Goal: Task Accomplishment & Management: Complete application form

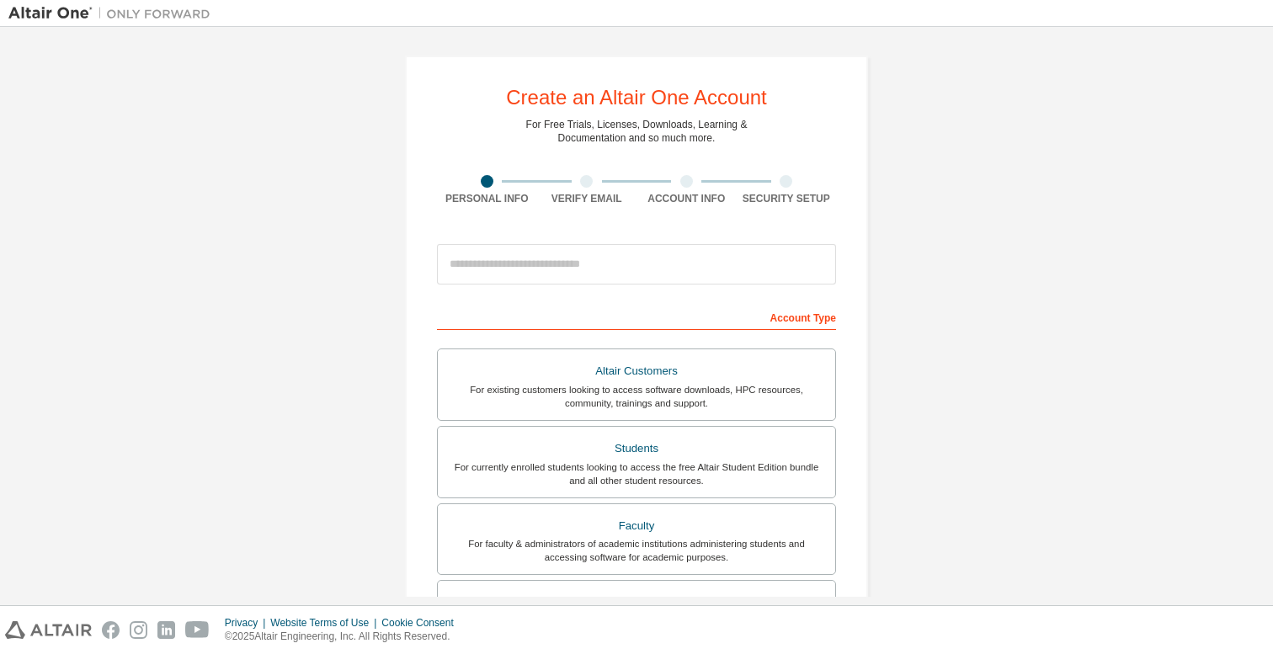
click at [619, 460] on div "For currently enrolled students looking to access the free Altair Student Editi…" at bounding box center [636, 473] width 377 height 27
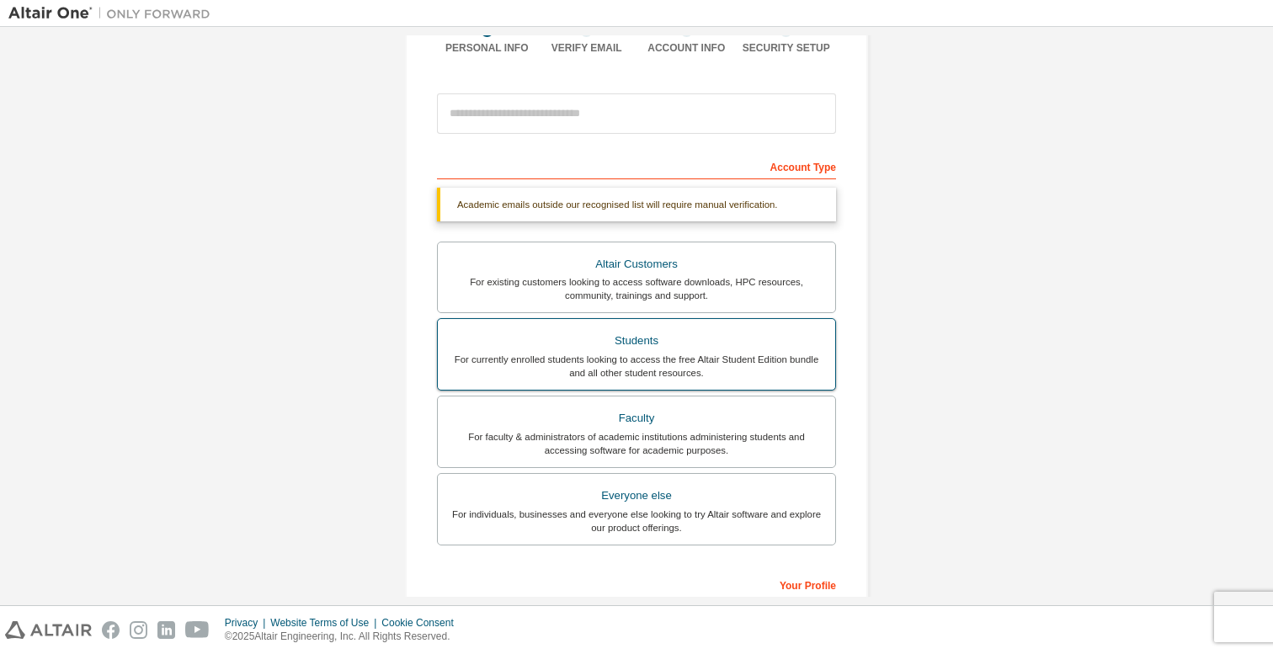
click at [652, 361] on div "For currently enrolled students looking to access the free Altair Student Editi…" at bounding box center [636, 366] width 377 height 27
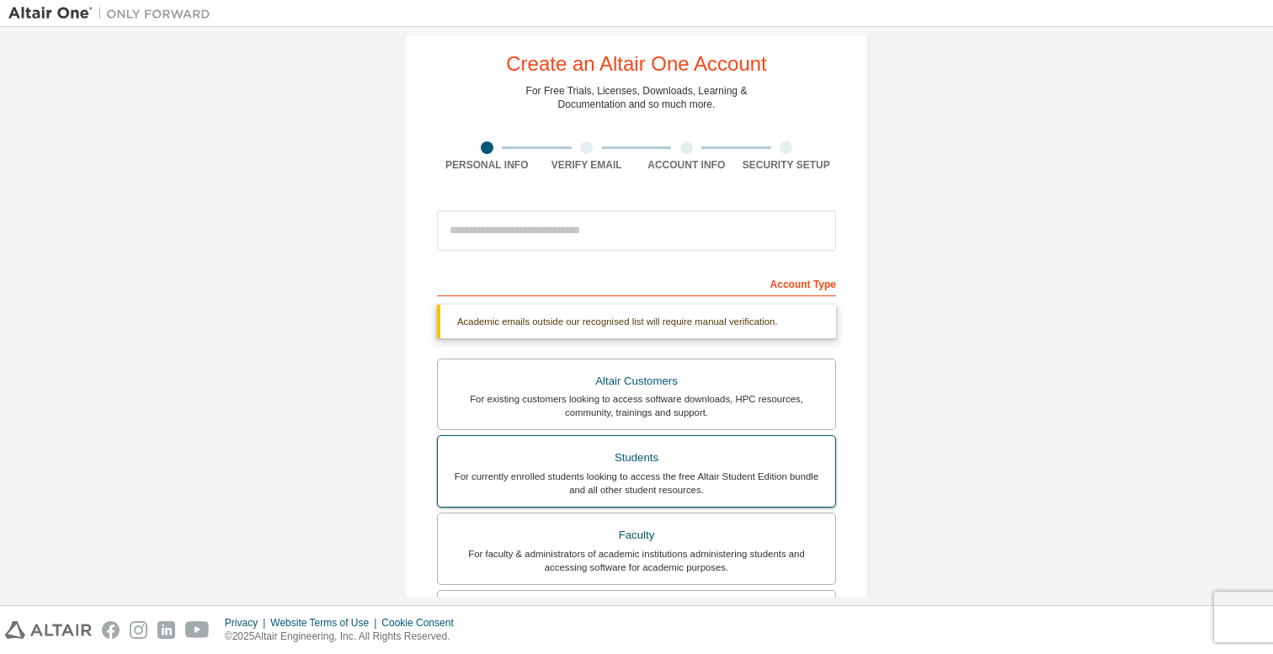
scroll to position [0, 0]
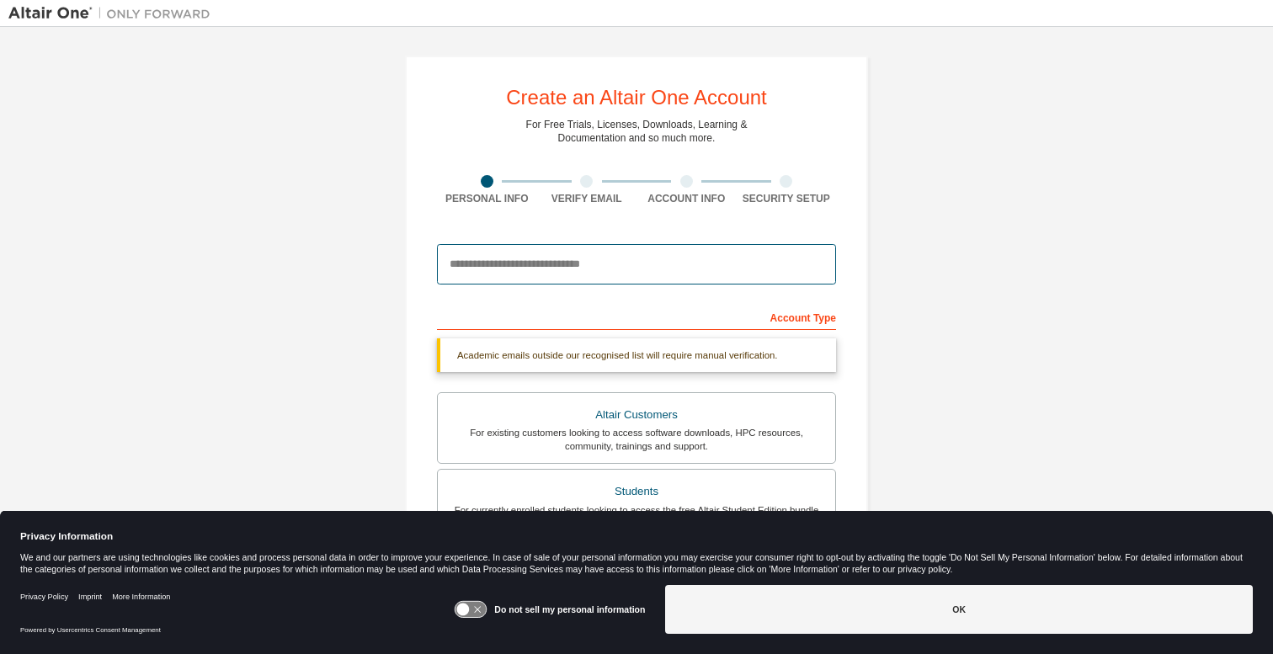
click at [563, 258] on input "email" at bounding box center [636, 264] width 399 height 40
click at [571, 254] on input "email" at bounding box center [636, 264] width 399 height 40
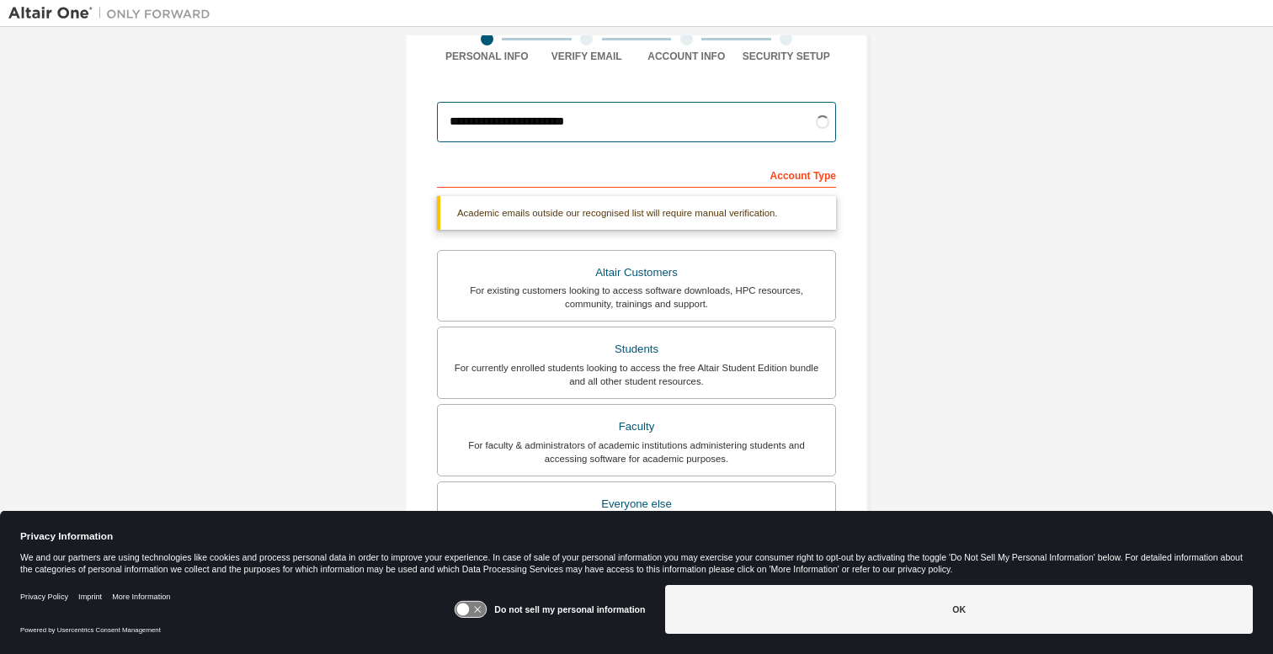
scroll to position [154, 0]
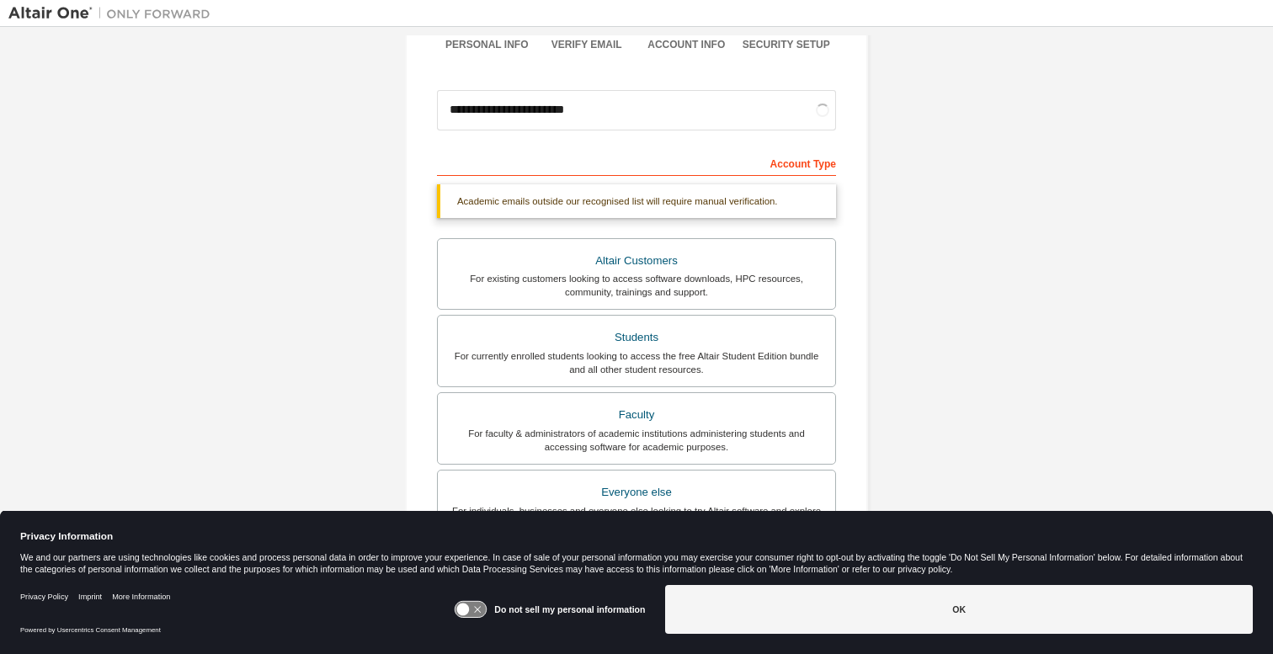
click at [617, 170] on div "Account Type" at bounding box center [636, 162] width 399 height 27
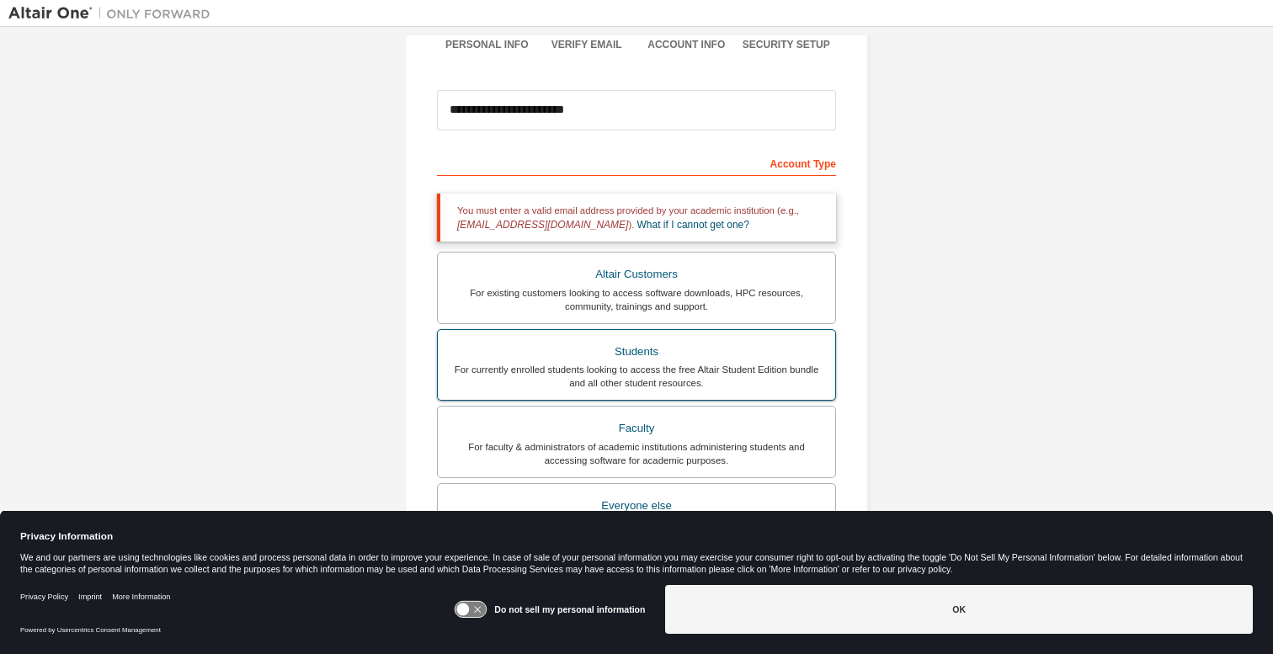
click at [670, 370] on div "For currently enrolled students looking to access the free Altair Student Editi…" at bounding box center [636, 376] width 377 height 27
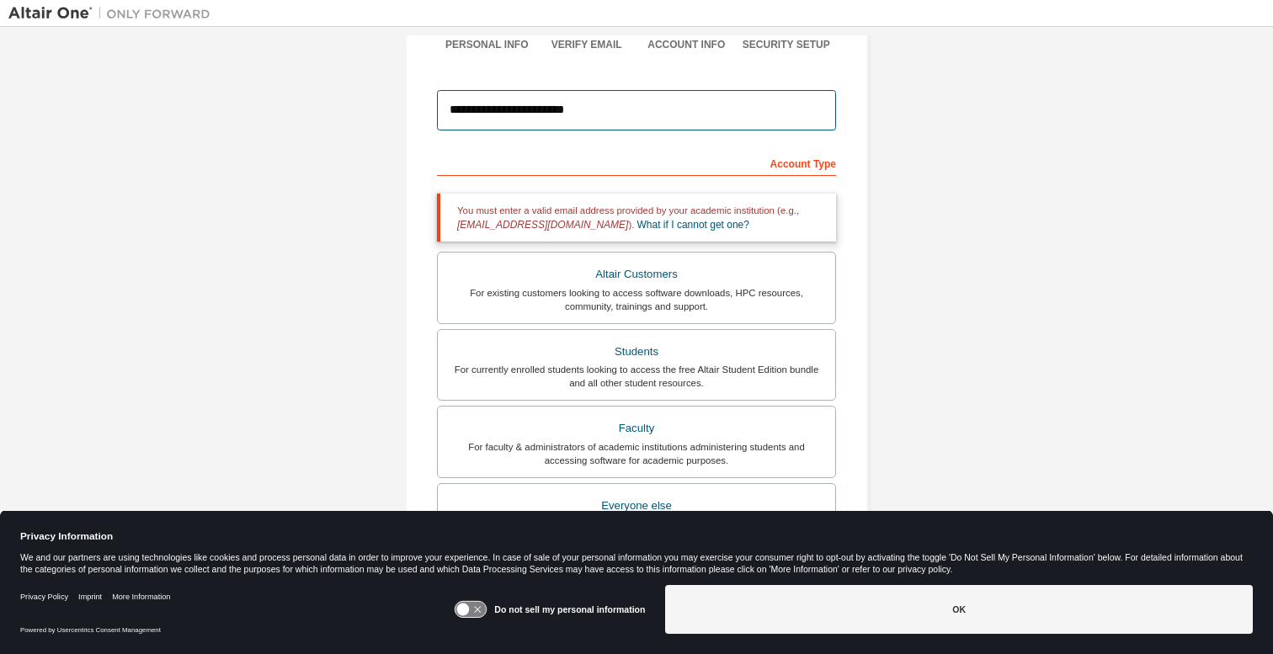
click at [600, 104] on input "**********" at bounding box center [636, 110] width 399 height 40
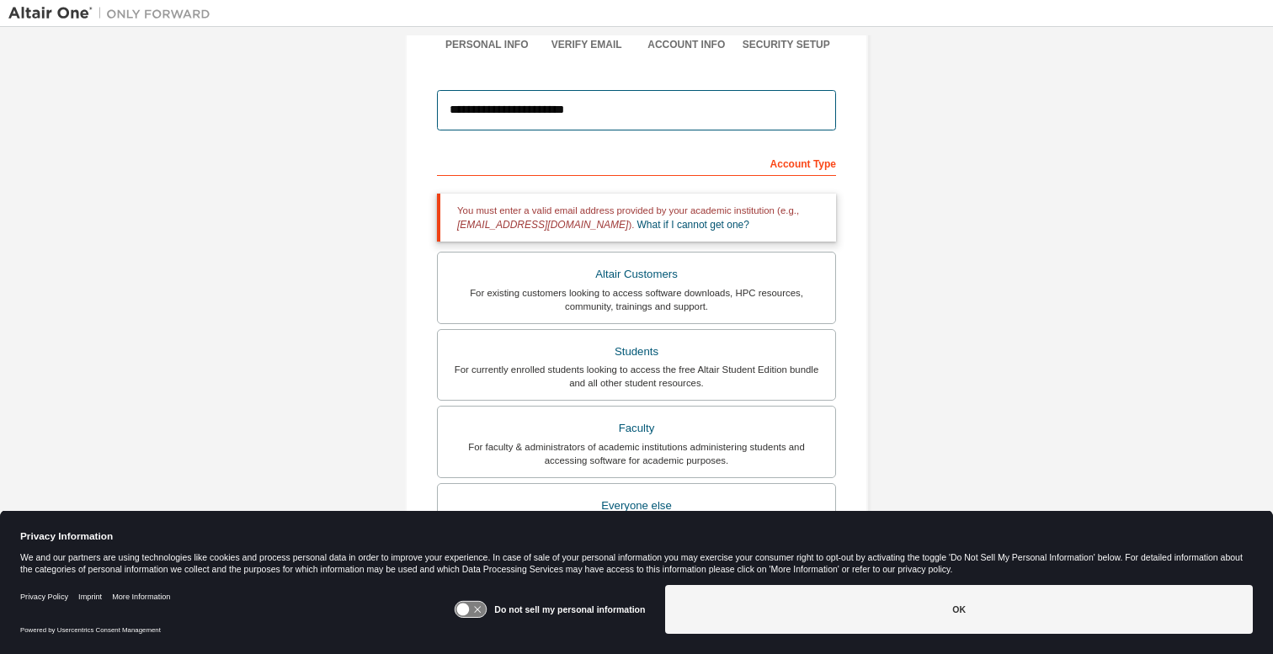
click at [600, 104] on input "**********" at bounding box center [636, 110] width 399 height 40
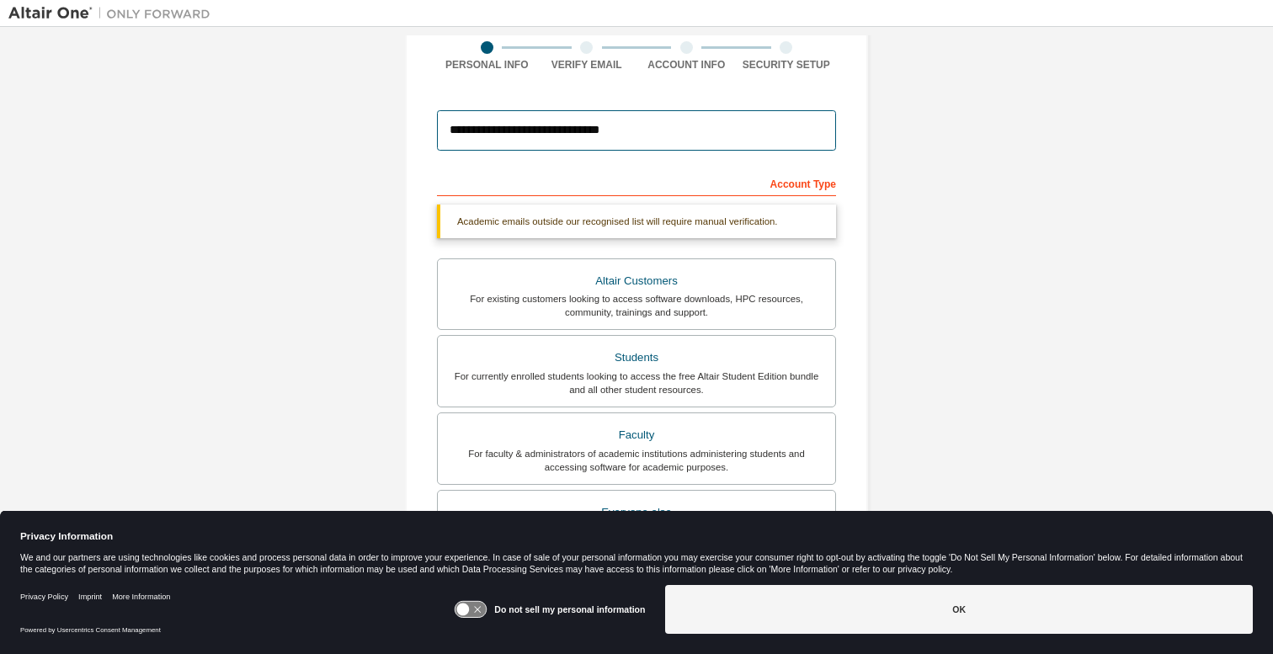
scroll to position [139, 0]
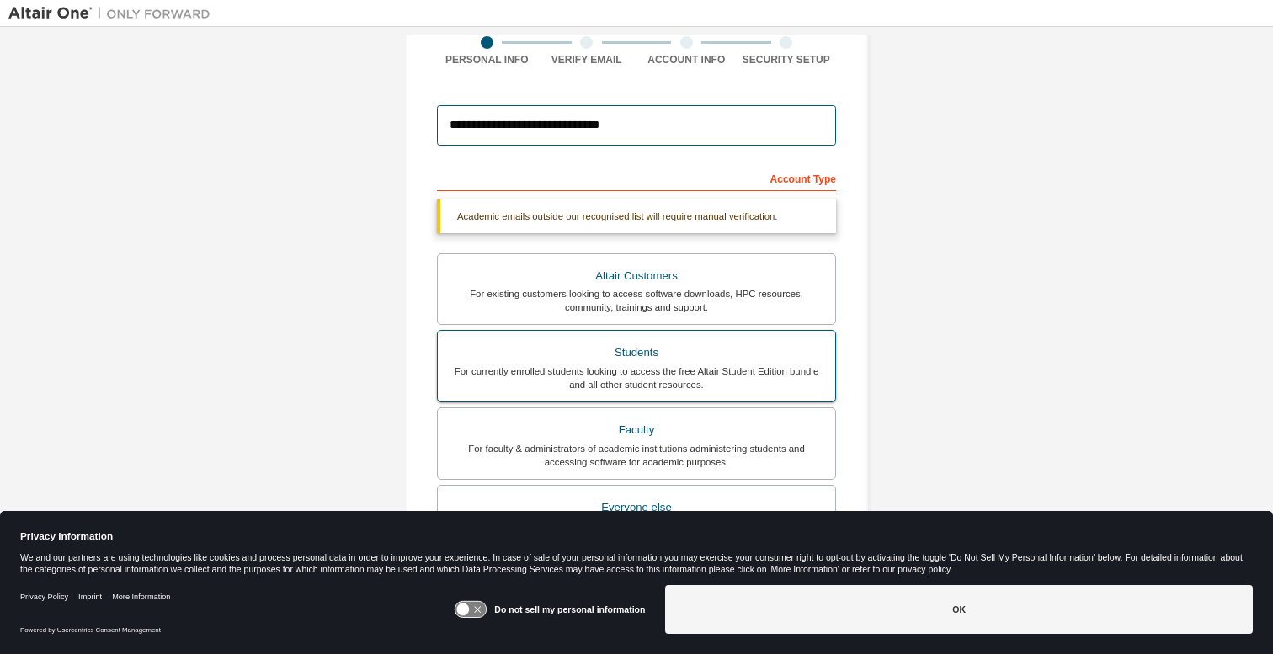
type input "**********"
click at [662, 364] on div "For currently enrolled students looking to access the free Altair Student Editi…" at bounding box center [636, 377] width 377 height 27
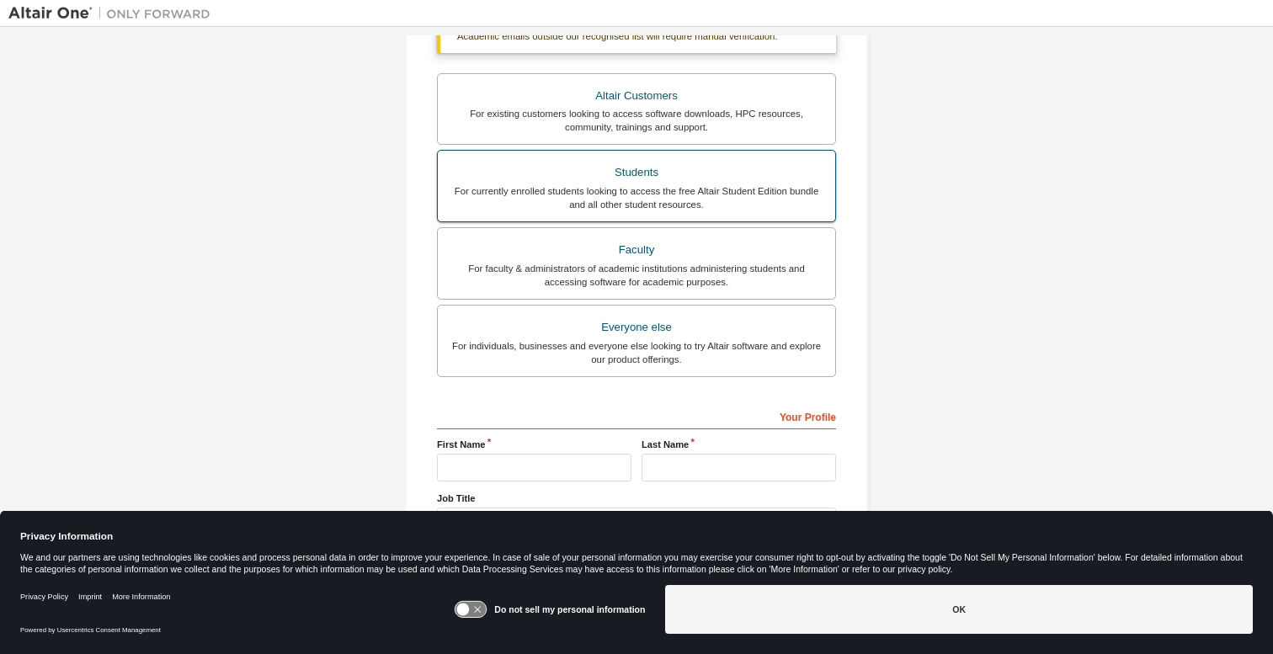
scroll to position [374, 0]
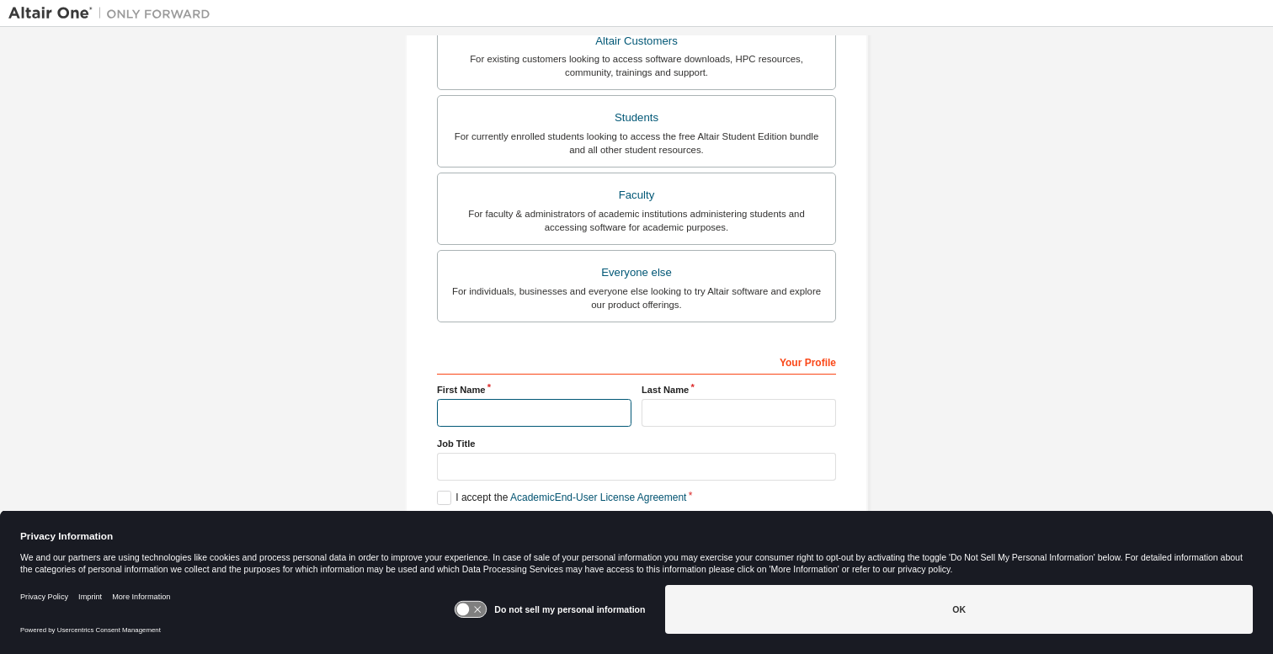
click at [514, 423] on input "text" at bounding box center [534, 413] width 194 height 28
type input "**********"
click at [738, 407] on input "text" at bounding box center [738, 413] width 194 height 28
type input "****"
click at [449, 413] on input "**********" at bounding box center [534, 413] width 194 height 28
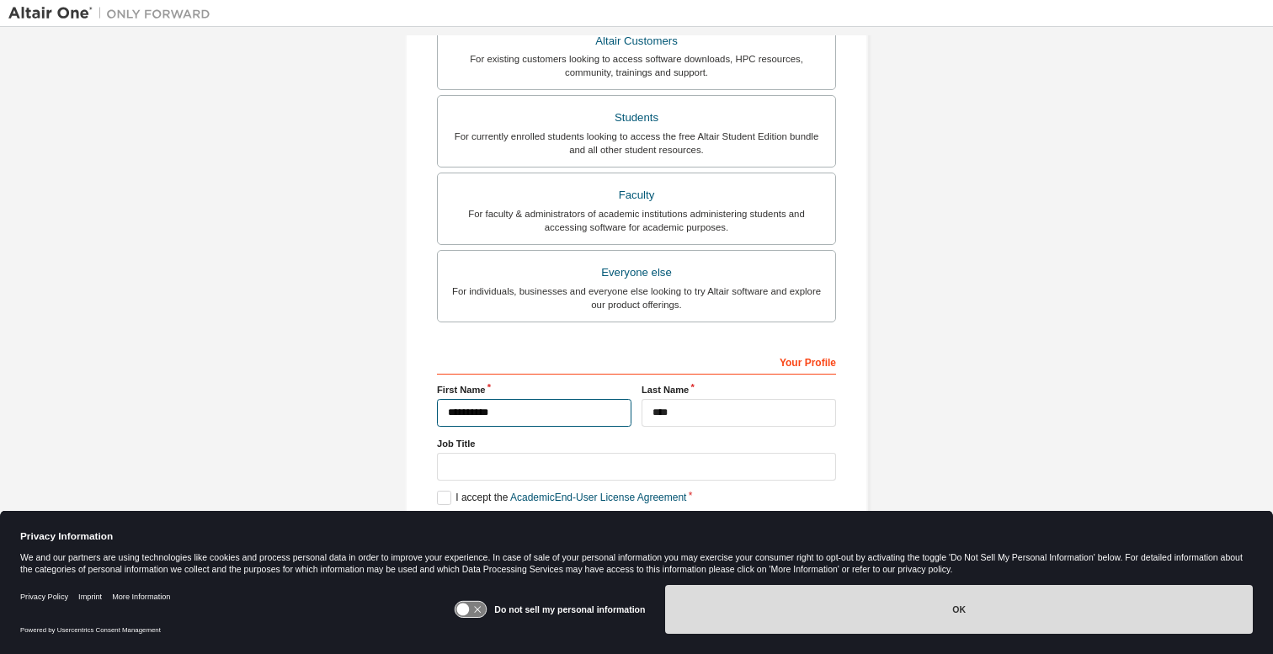
type input "**********"
click at [976, 607] on button "OK" at bounding box center [959, 609] width 588 height 49
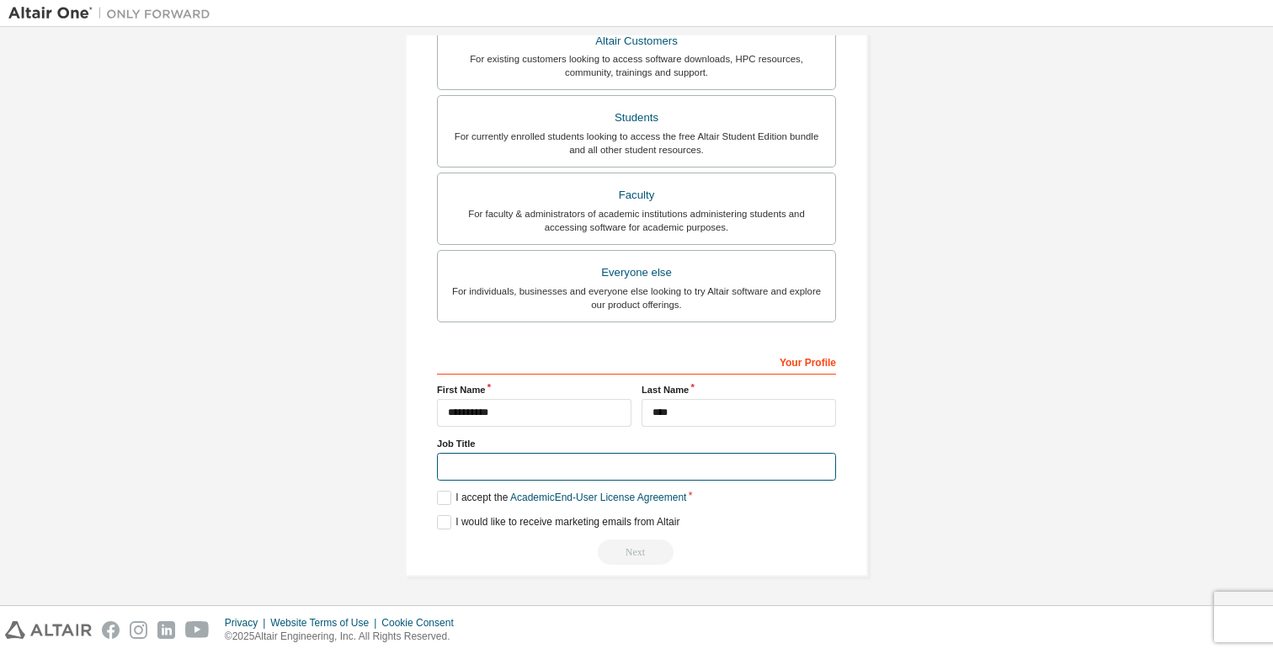
click at [518, 471] on input "text" at bounding box center [636, 467] width 399 height 28
type input "**********"
click at [439, 497] on label "I accept the Academic End-User License Agreement" at bounding box center [561, 498] width 249 height 14
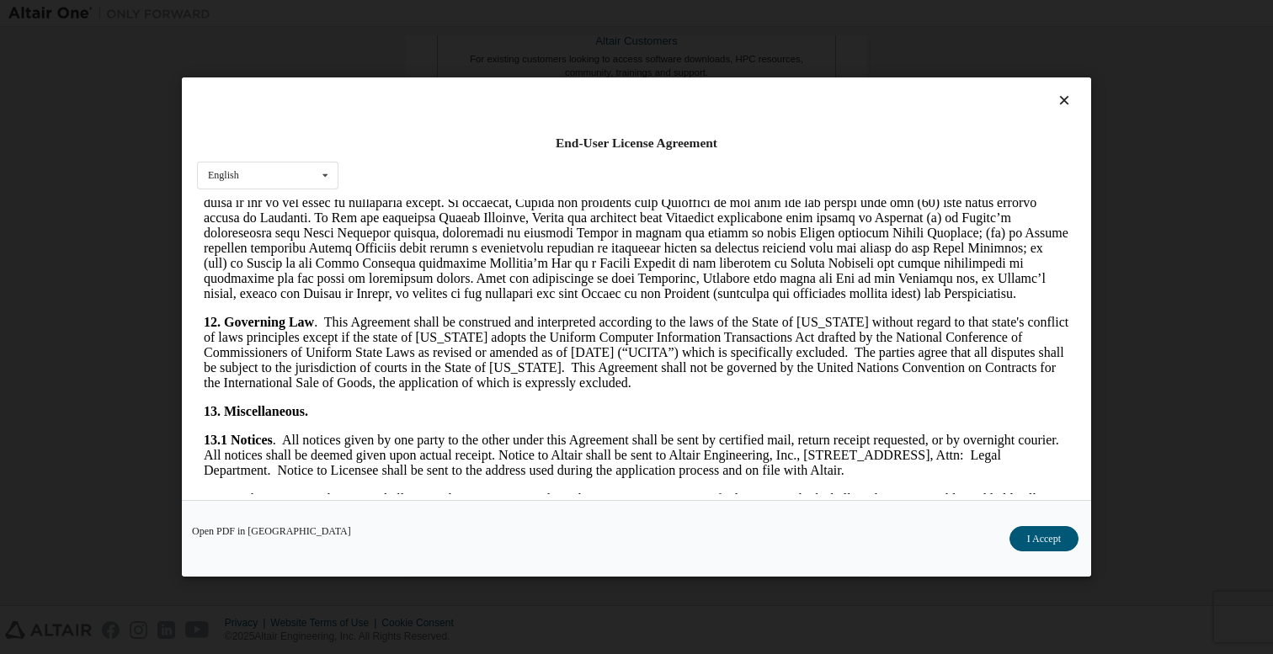
scroll to position [2777, 0]
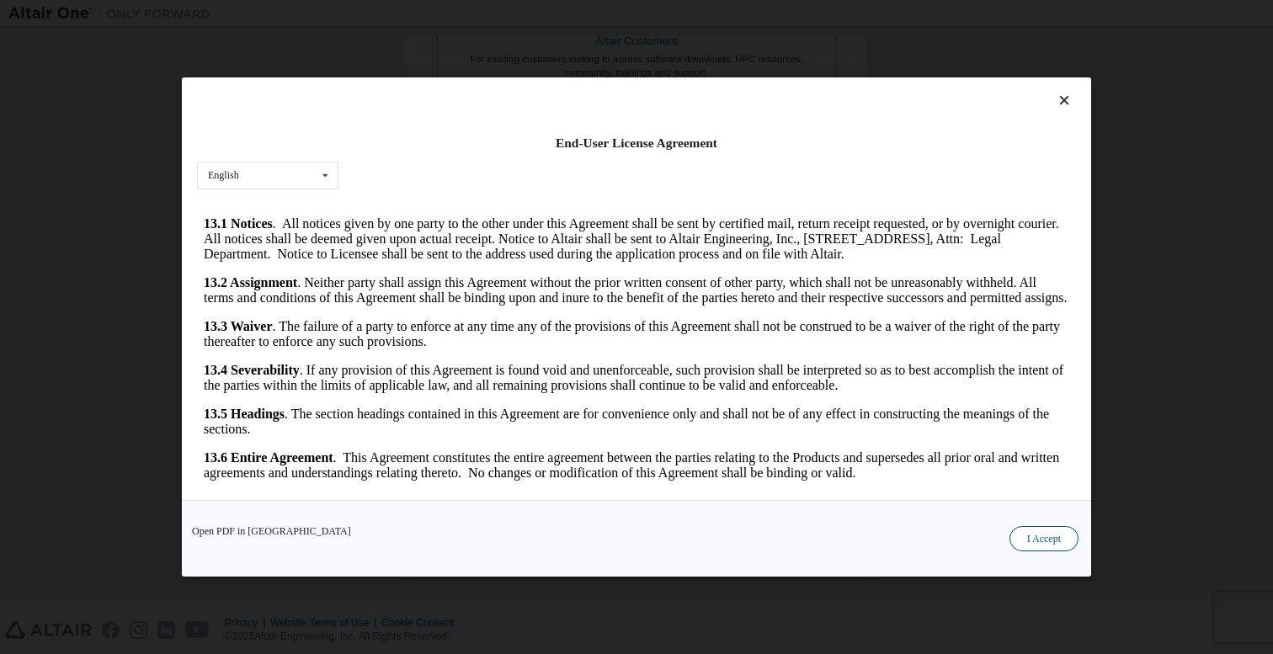
click at [1030, 543] on button "I Accept" at bounding box center [1043, 538] width 69 height 25
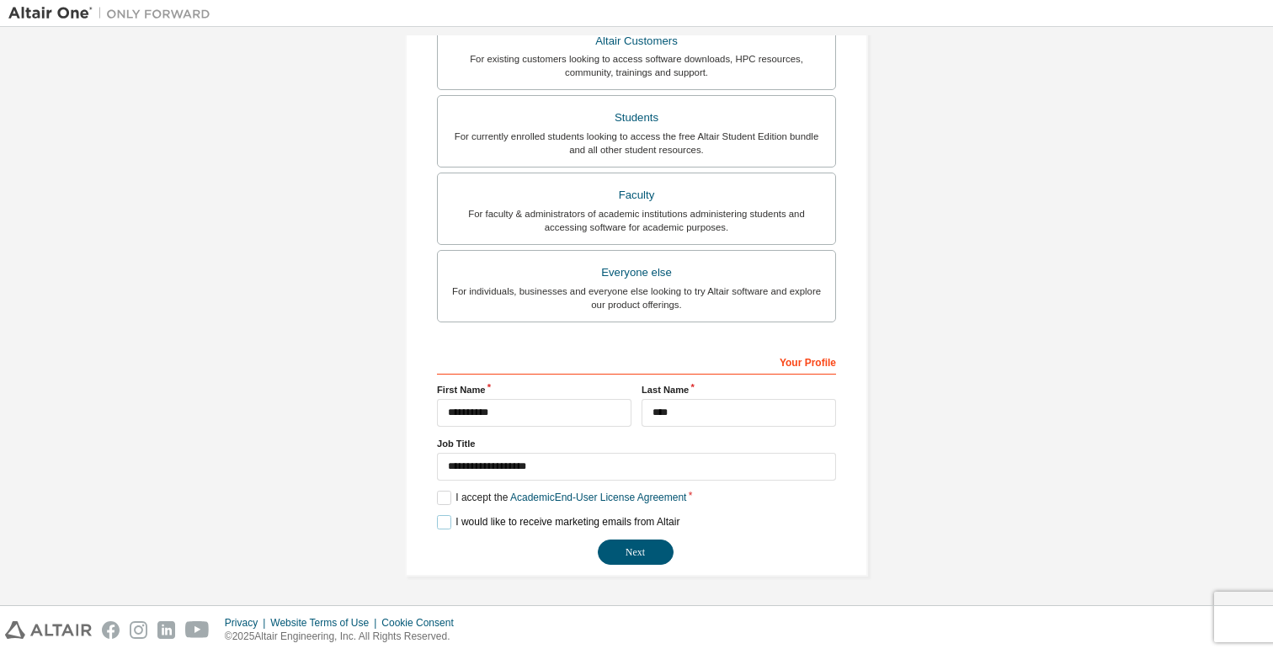
click at [445, 522] on label "I would like to receive marketing emails from Altair" at bounding box center [558, 522] width 242 height 14
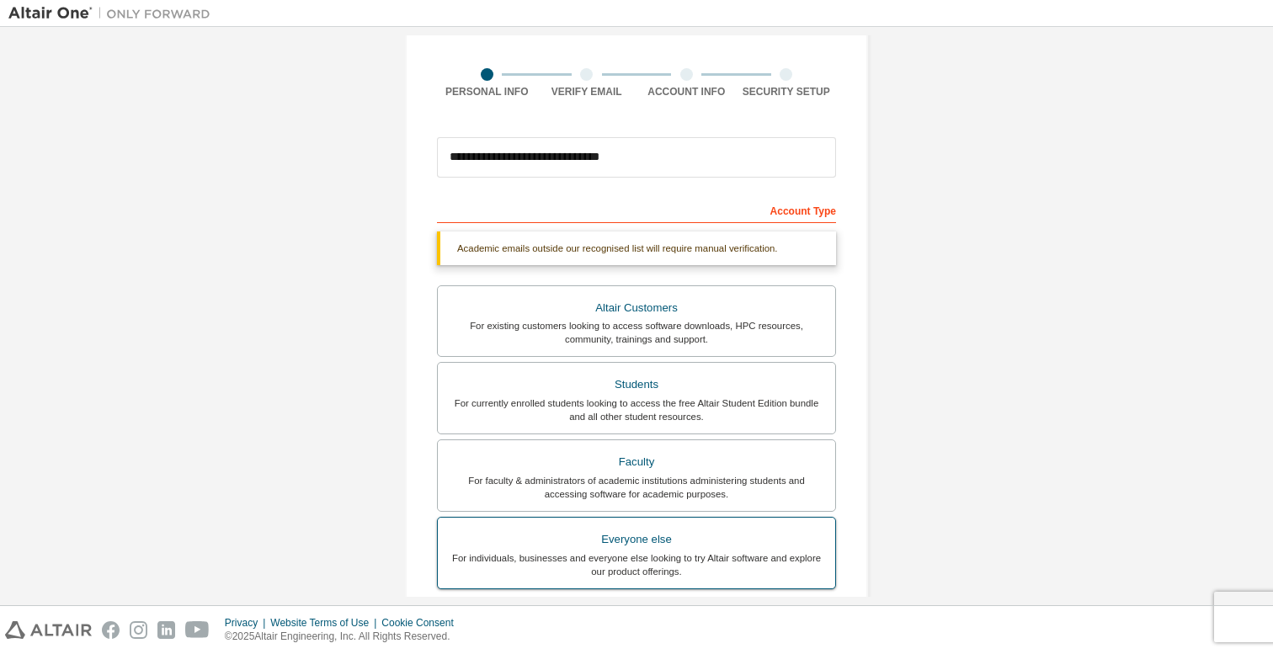
scroll to position [72, 0]
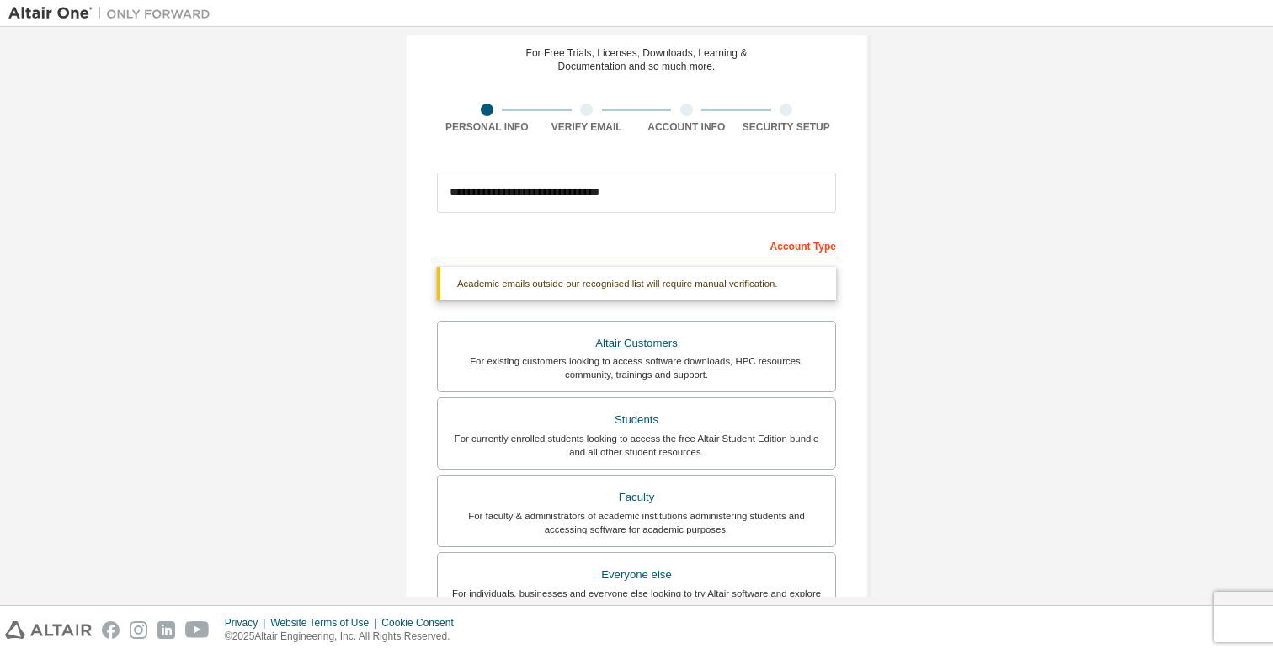
click at [800, 250] on div "Account Type" at bounding box center [636, 244] width 399 height 27
click at [649, 455] on div "For currently enrolled students looking to access the free Altair Student Editi…" at bounding box center [636, 445] width 377 height 27
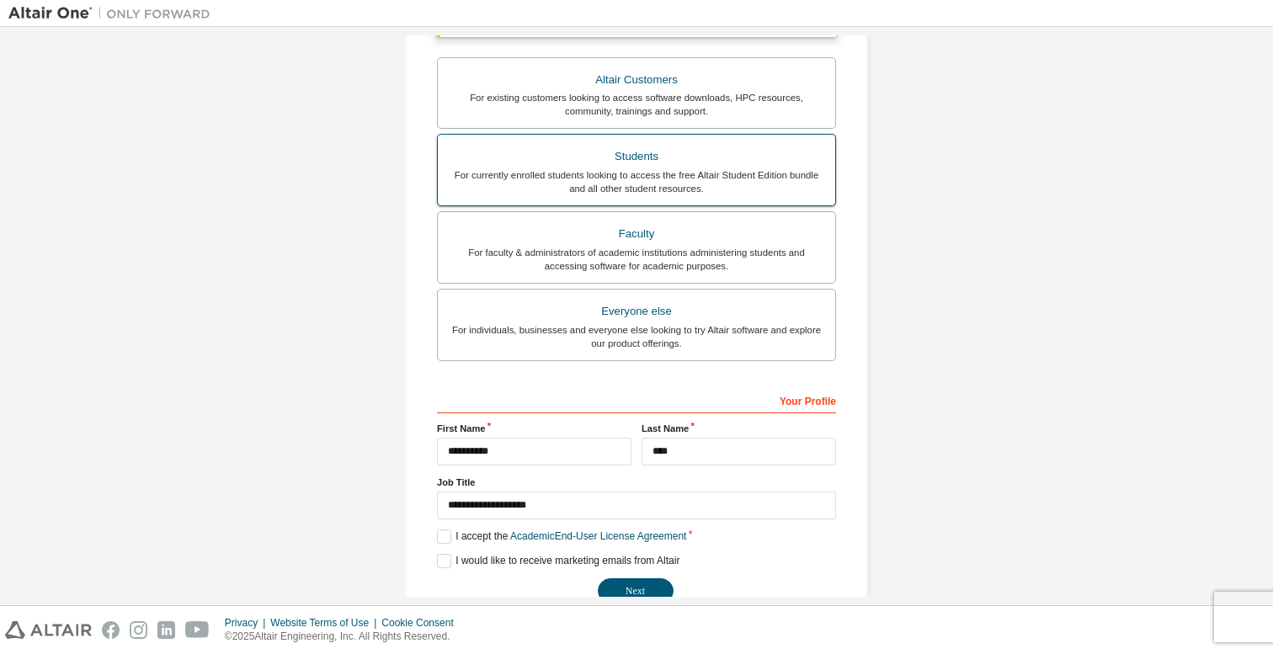
scroll to position [374, 0]
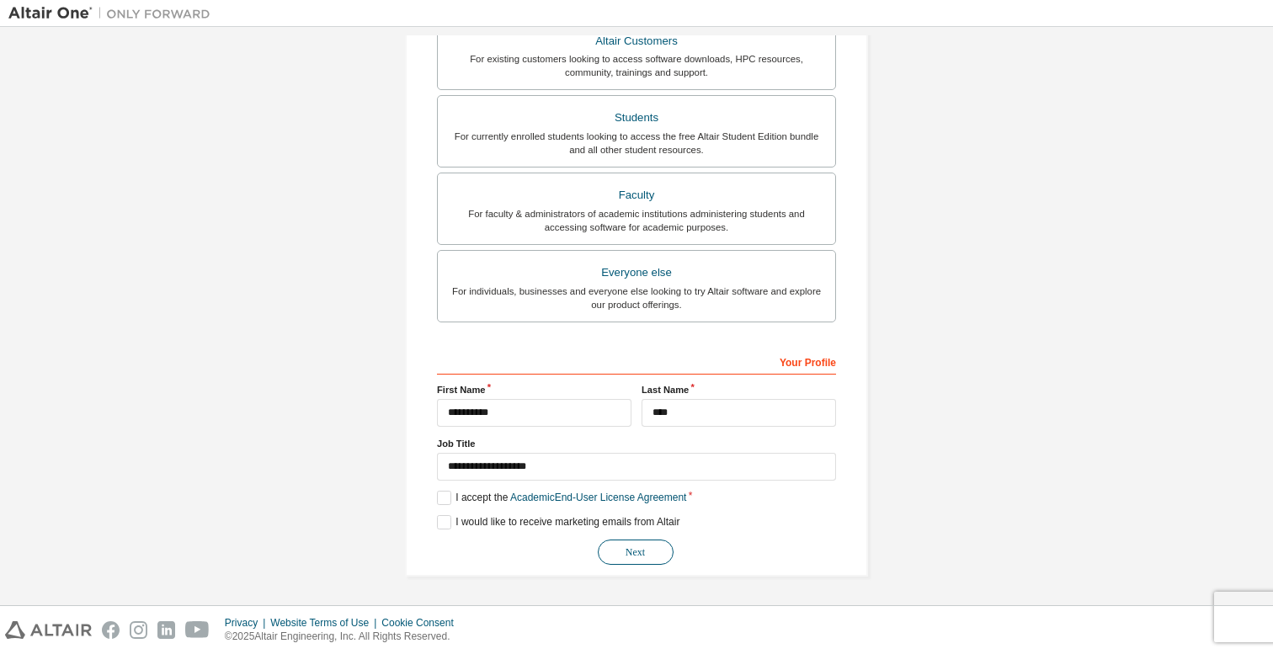
click at [629, 554] on button "Next" at bounding box center [636, 552] width 76 height 25
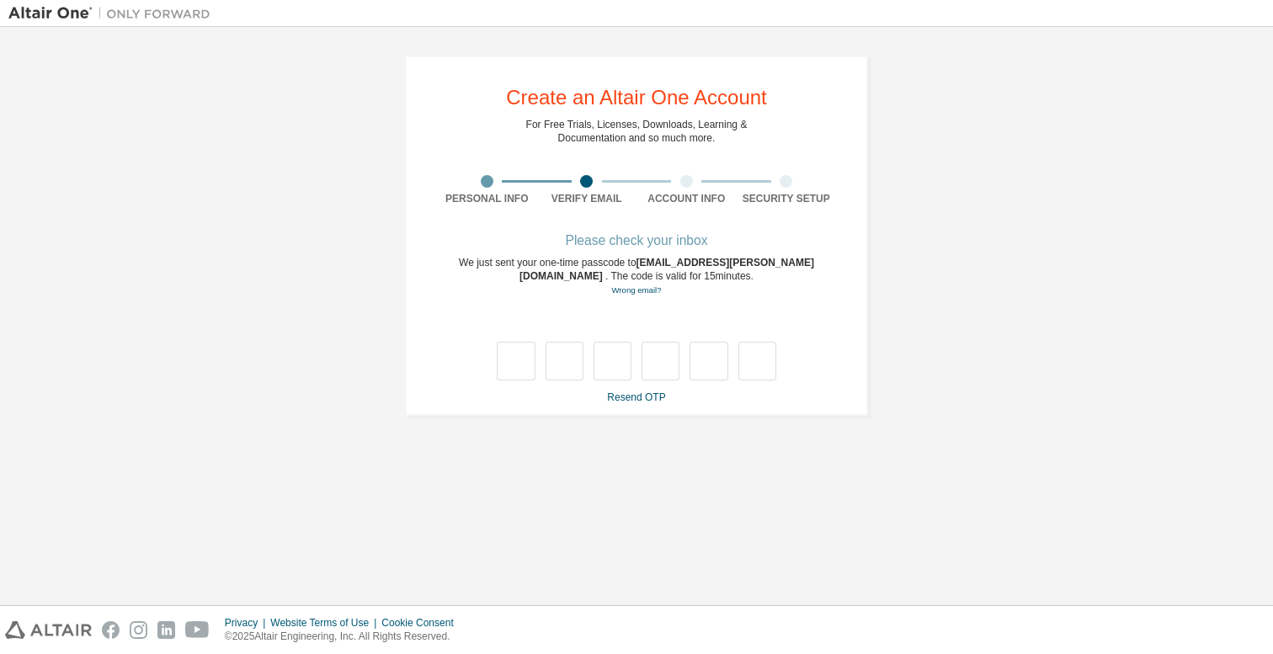
scroll to position [0, 0]
click at [515, 361] on input "text" at bounding box center [516, 361] width 38 height 39
type input "*"
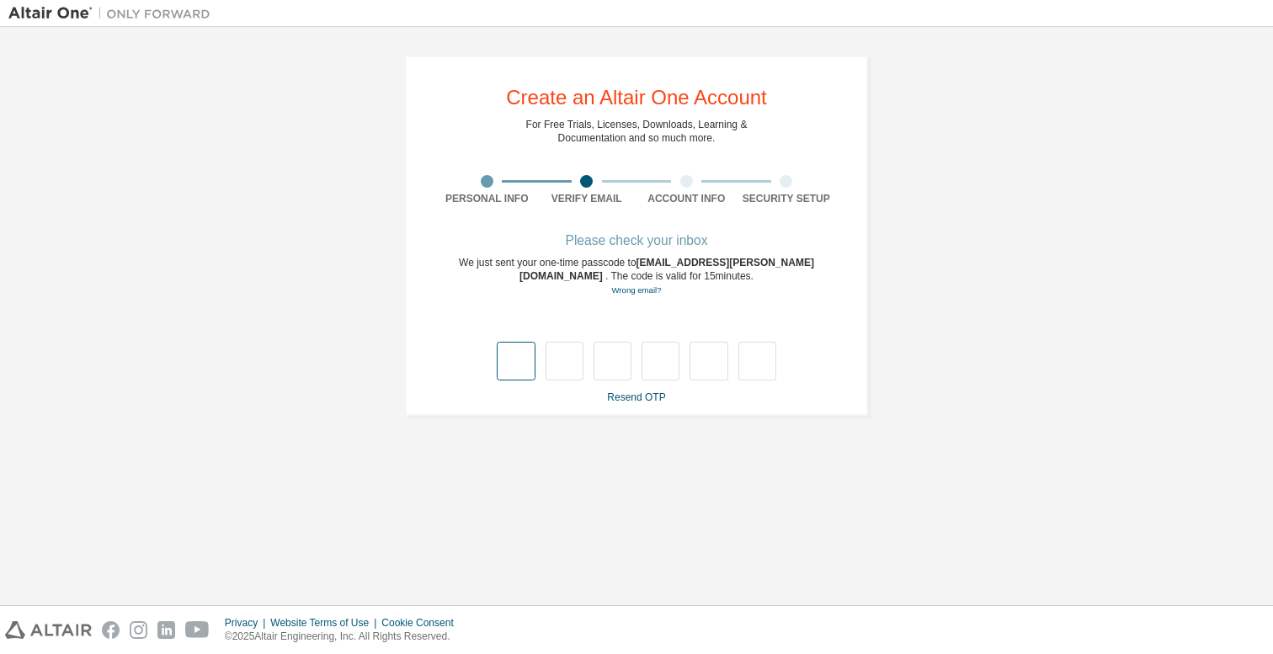
type input "*"
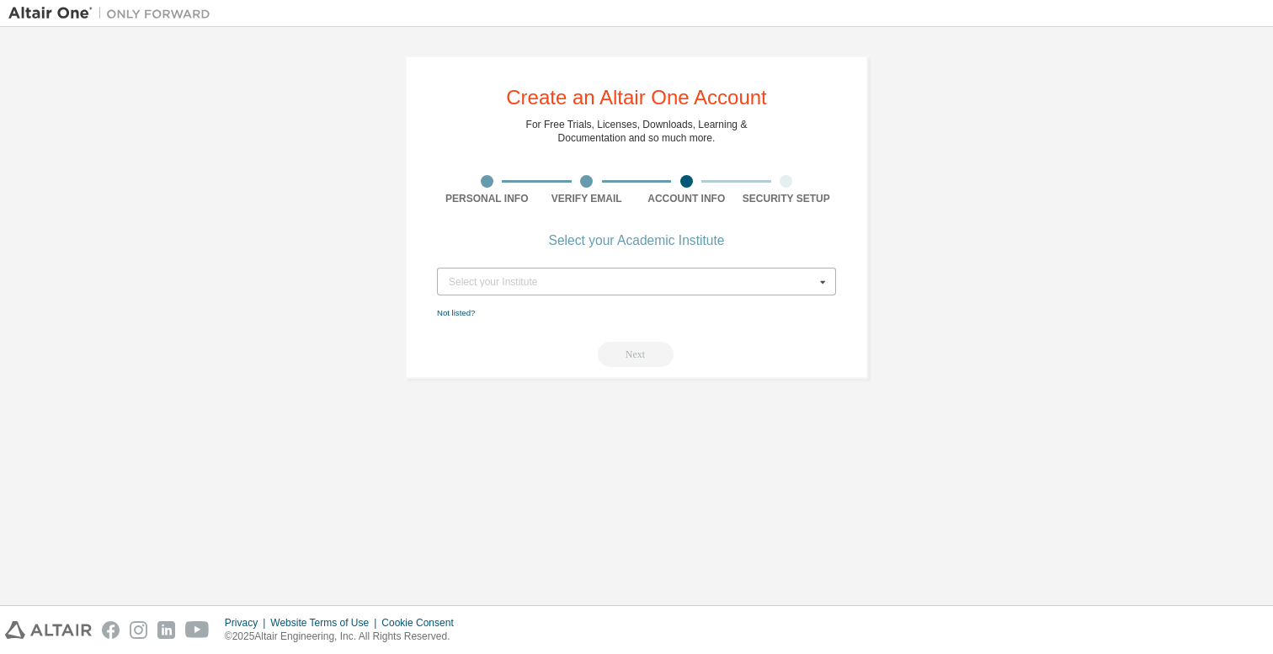
click at [581, 285] on div "Select your Institute" at bounding box center [632, 282] width 366 height 10
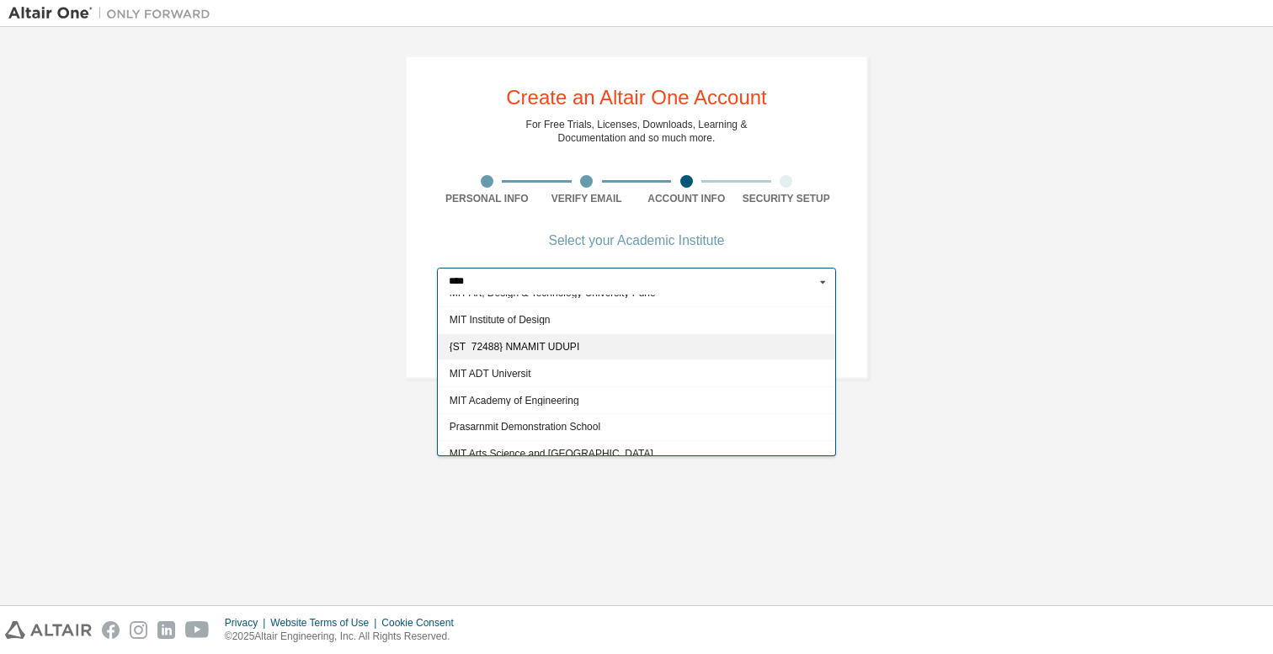
scroll to position [53, 0]
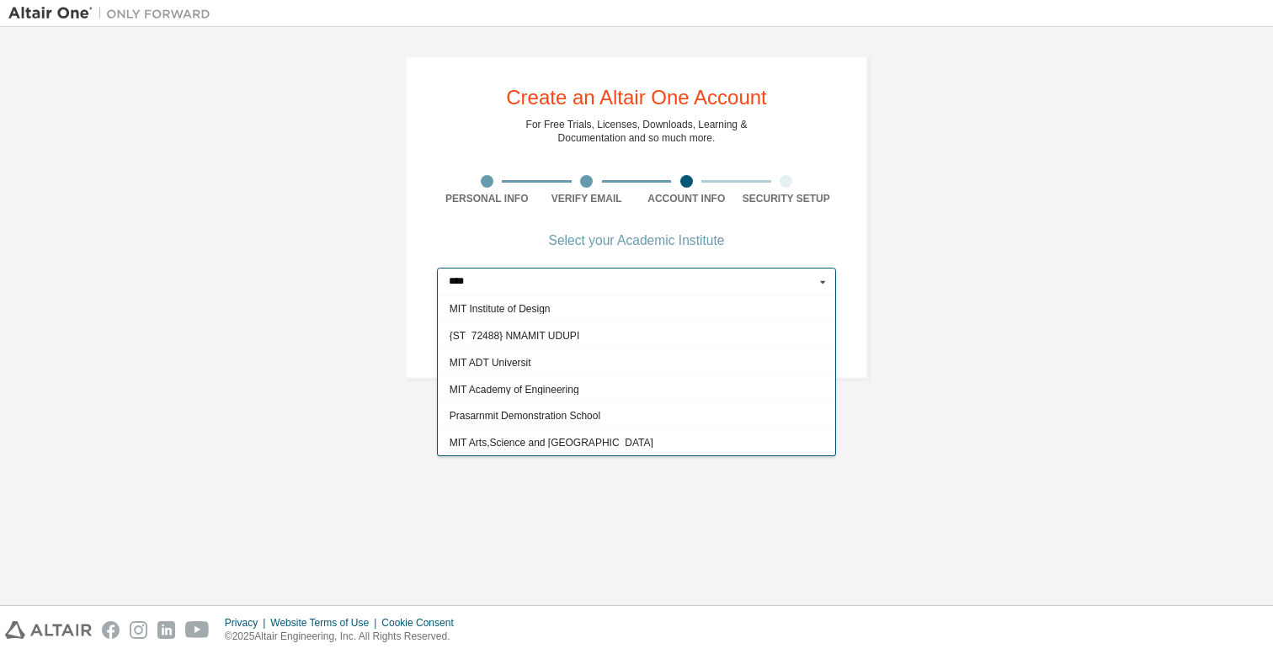
type input "***"
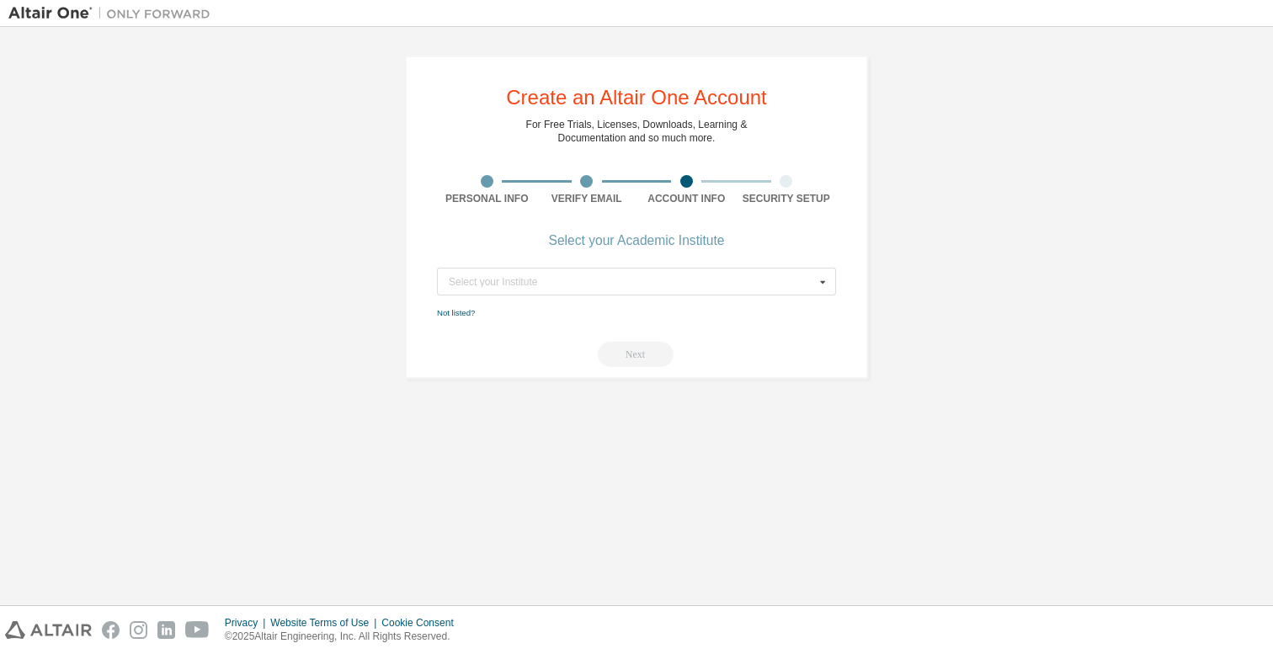
click at [768, 582] on div "Create an Altair One Account For Free Trials, Licenses, Downloads, Learning & D…" at bounding box center [636, 315] width 1256 height 561
click at [638, 269] on input "text" at bounding box center [637, 282] width 397 height 26
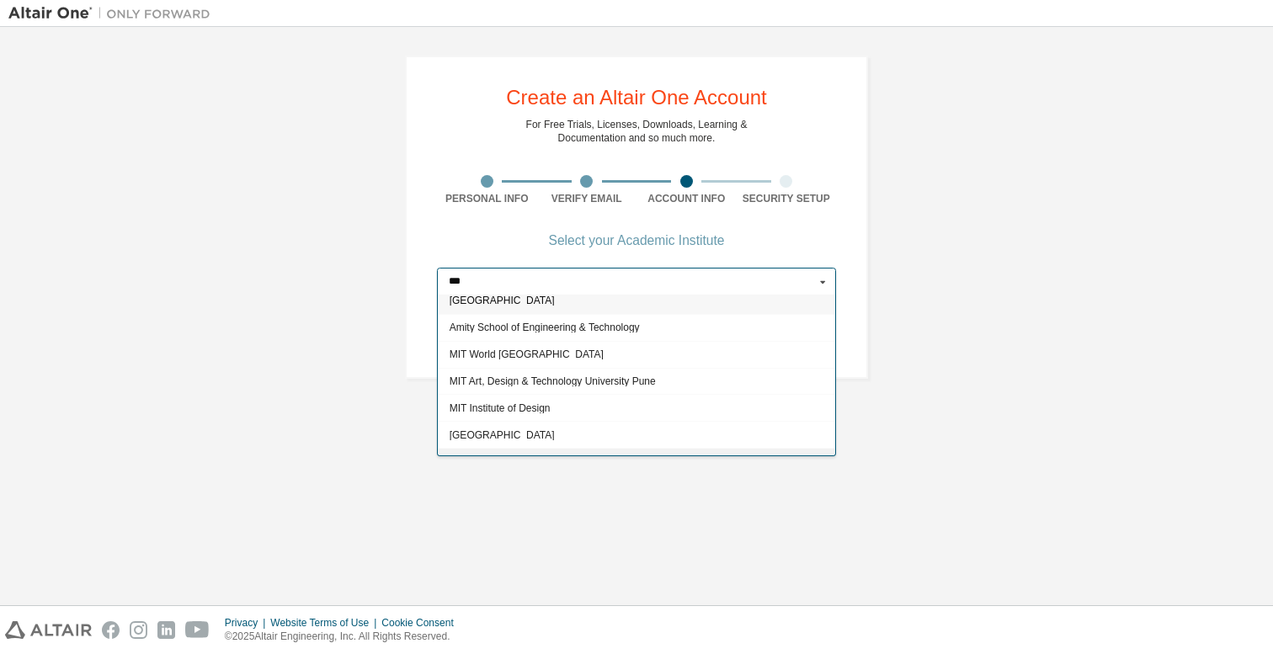
scroll to position [0, 0]
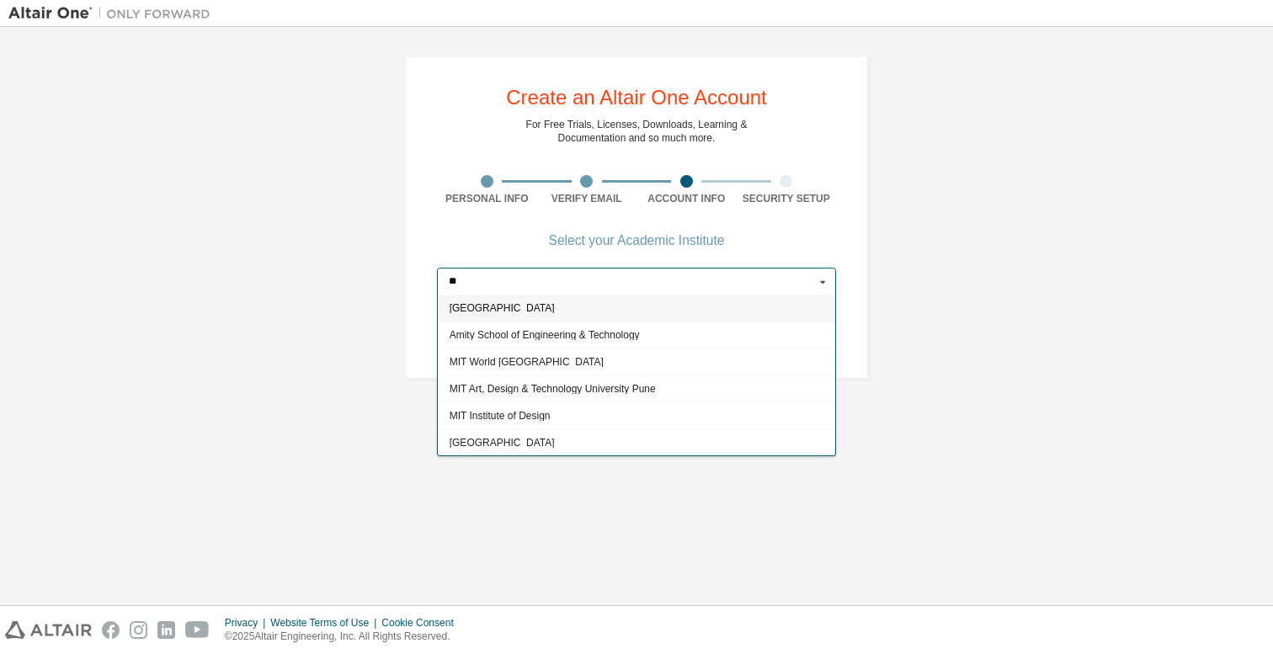
type input "*"
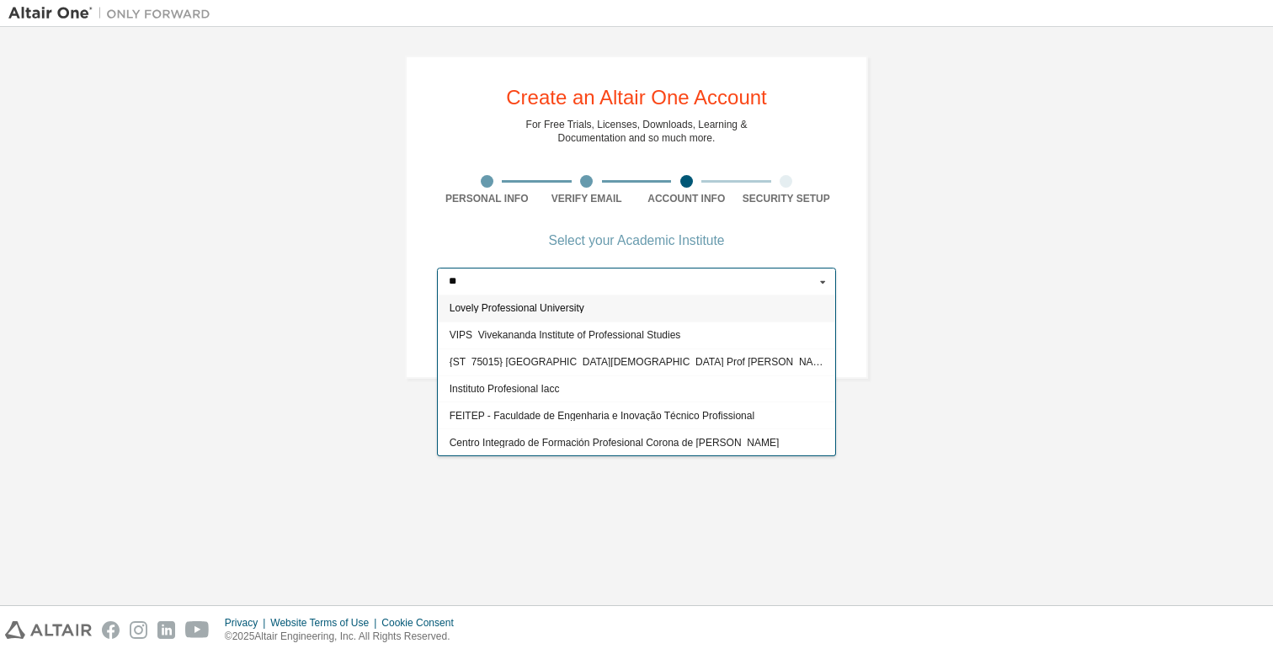
type input "*"
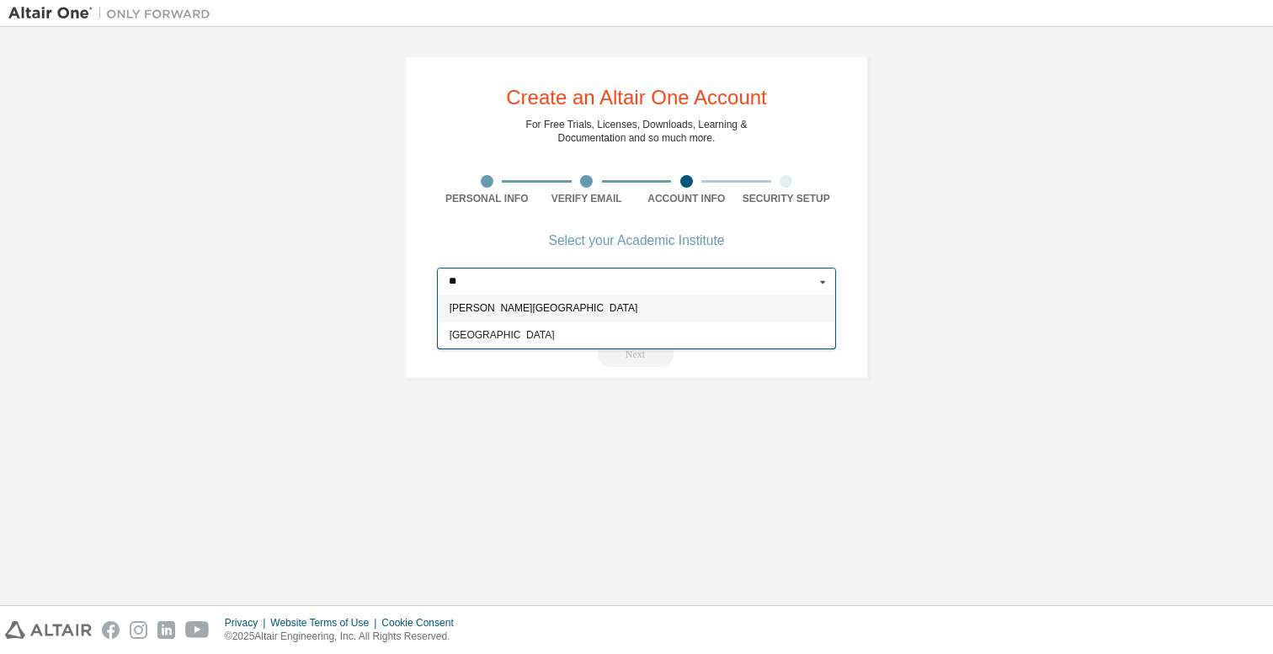
type input "*"
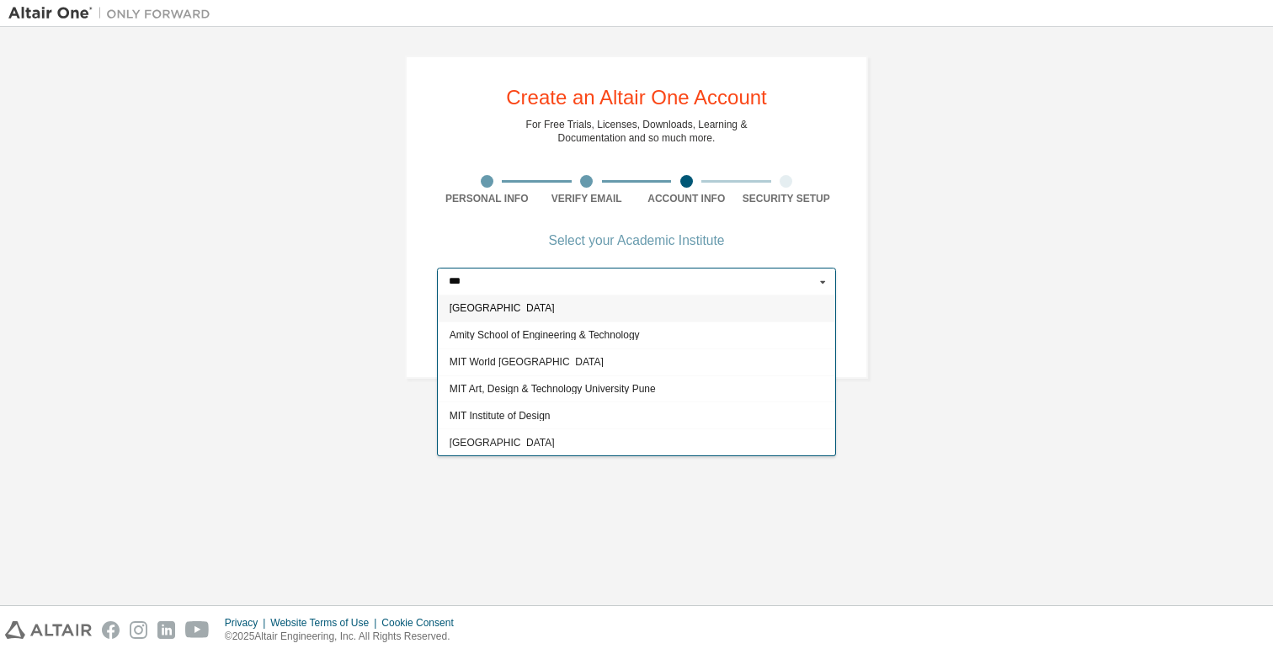
click at [635, 280] on input "***" at bounding box center [637, 282] width 397 height 26
paste input "*******"
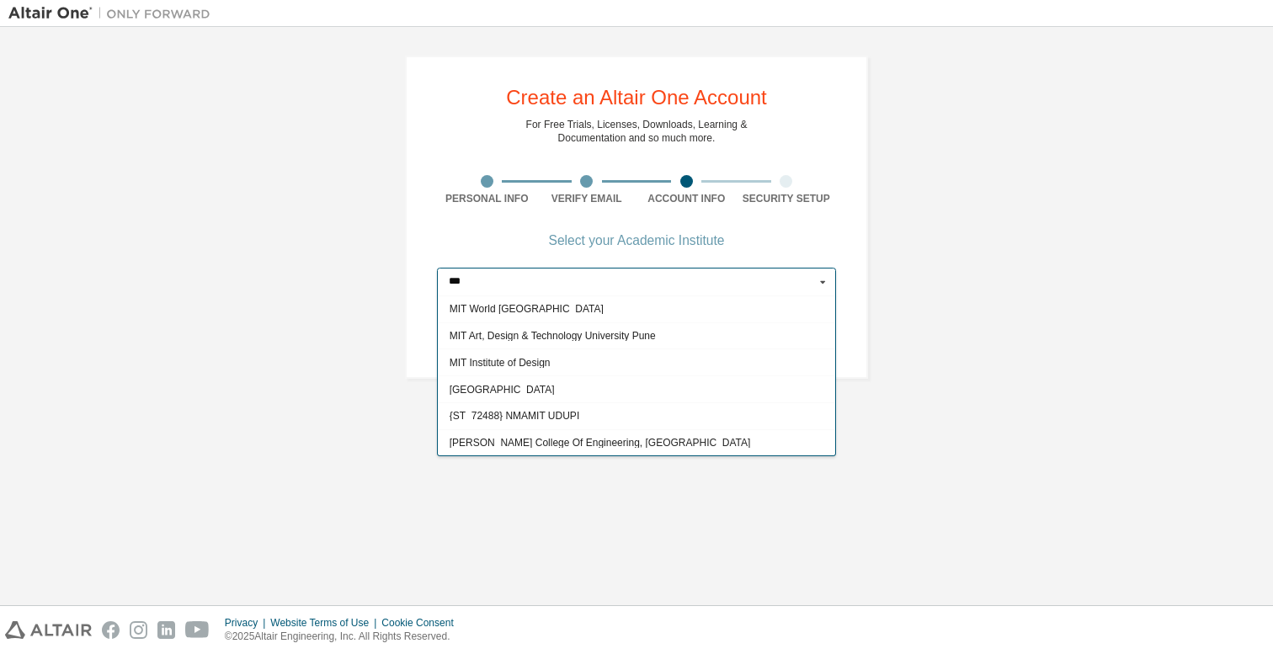
scroll to position [107, 0]
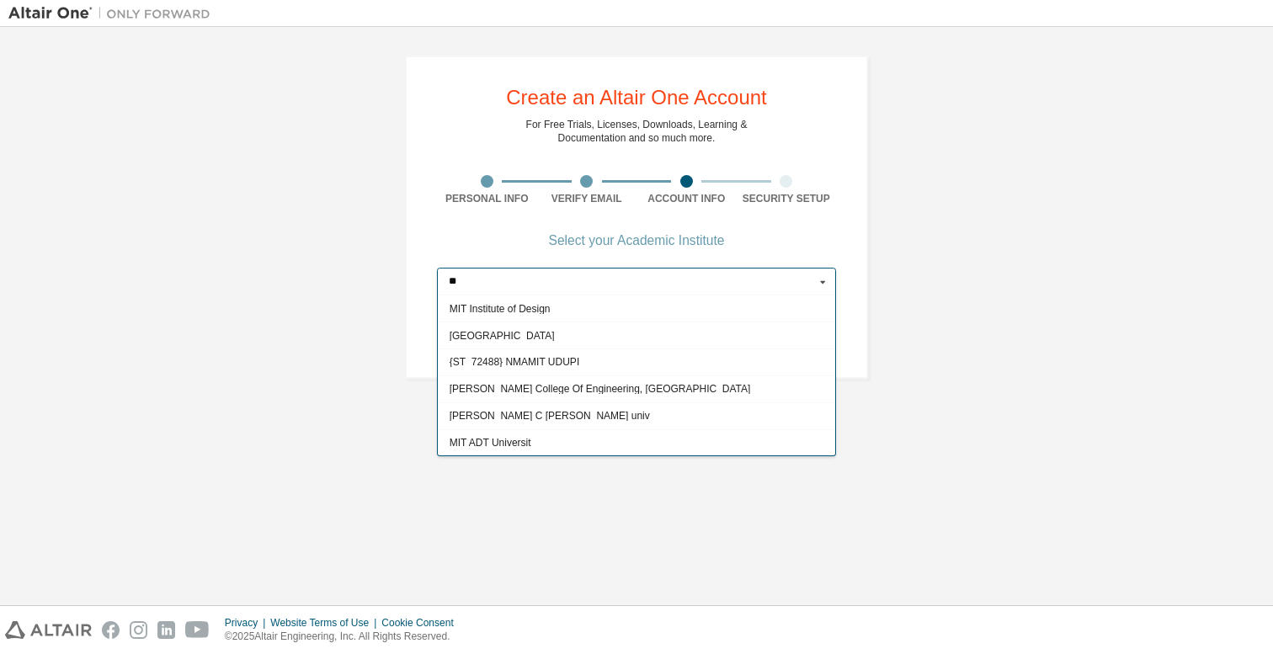
type input "*"
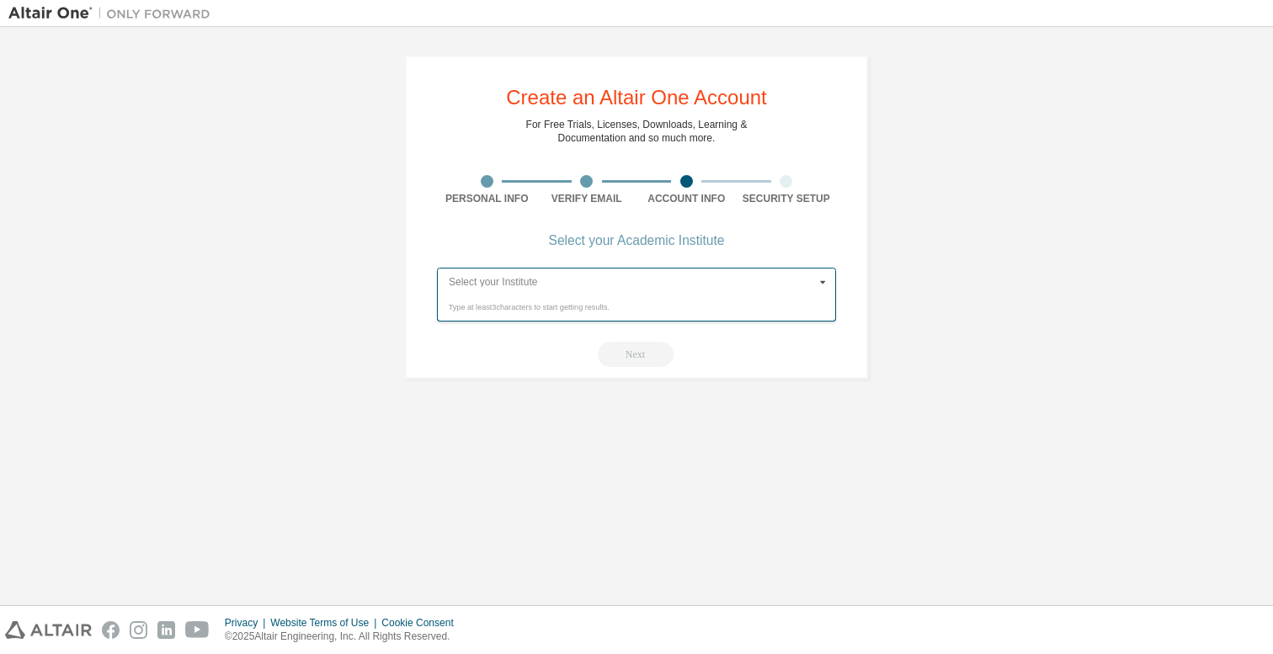
scroll to position [0, 0]
type input "*"
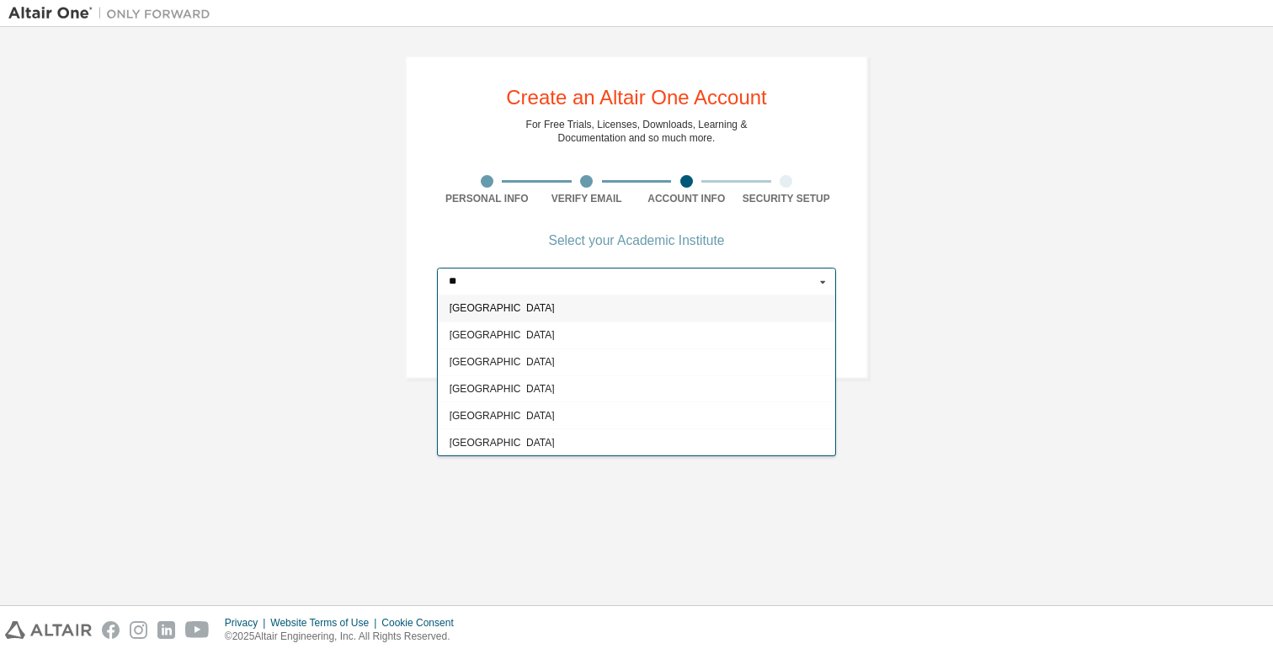
type input "*"
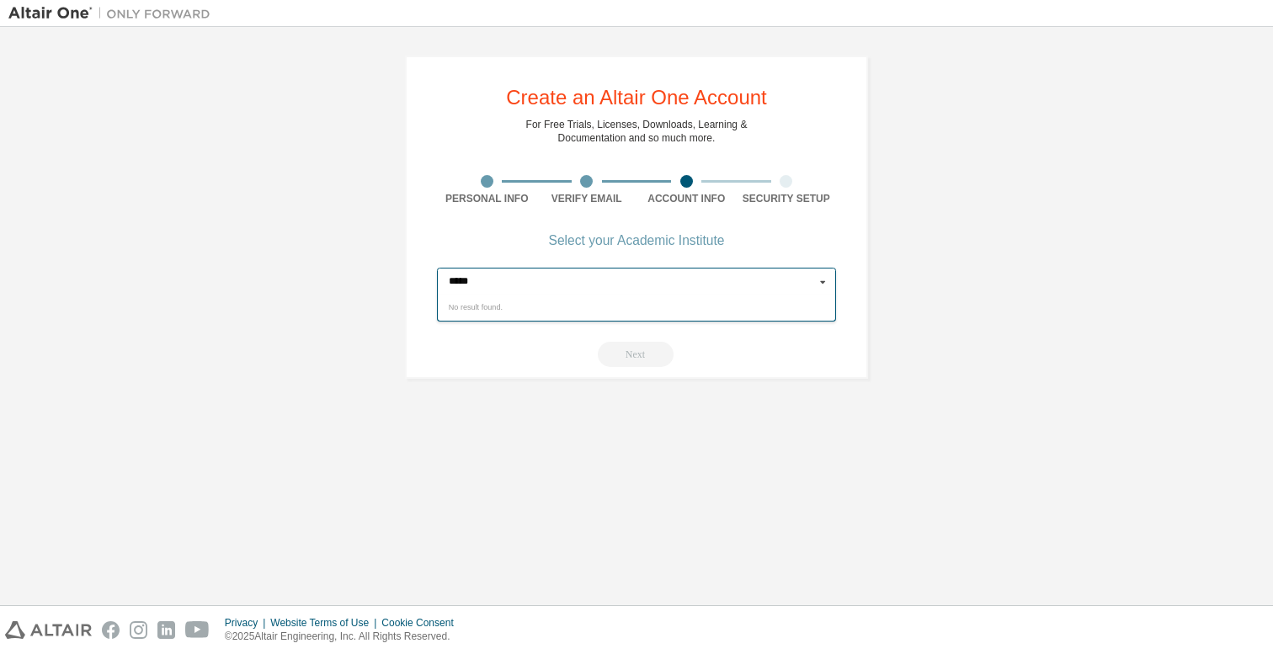
type input "***"
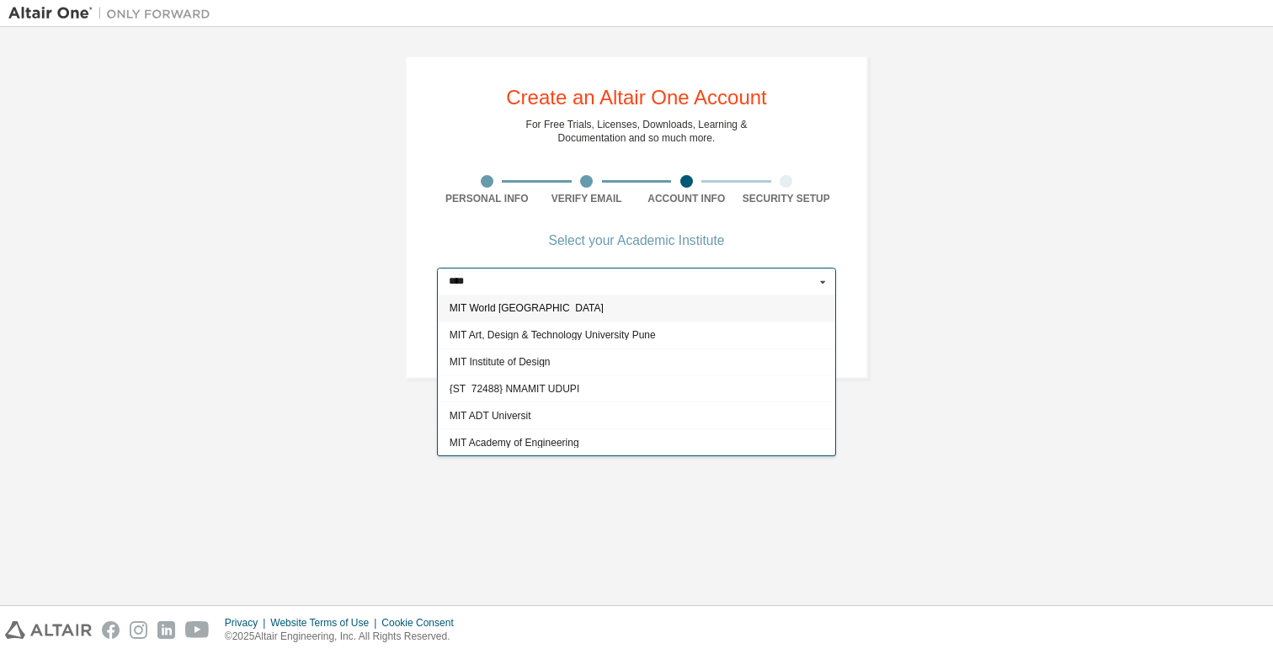
click at [609, 314] on div "MIT World [GEOGRAPHIC_DATA]" at bounding box center [636, 308] width 397 height 27
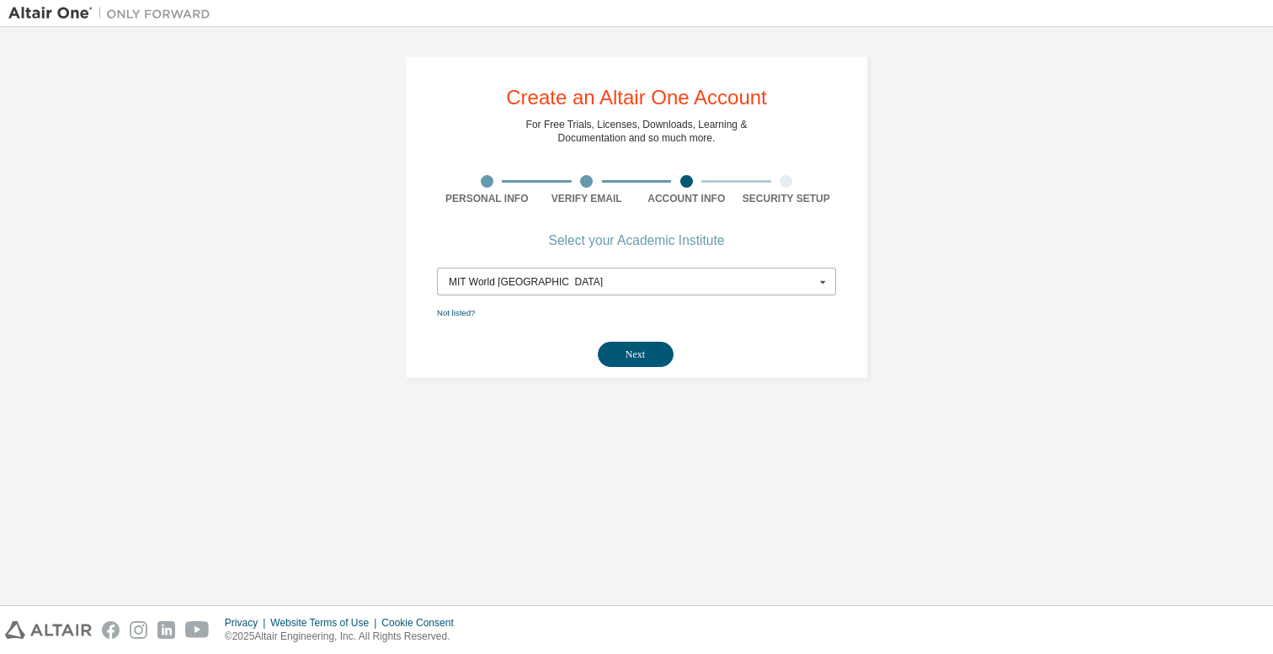
click at [586, 285] on div "MIT World [GEOGRAPHIC_DATA]" at bounding box center [632, 282] width 366 height 10
click at [586, 285] on input "text" at bounding box center [637, 282] width 397 height 26
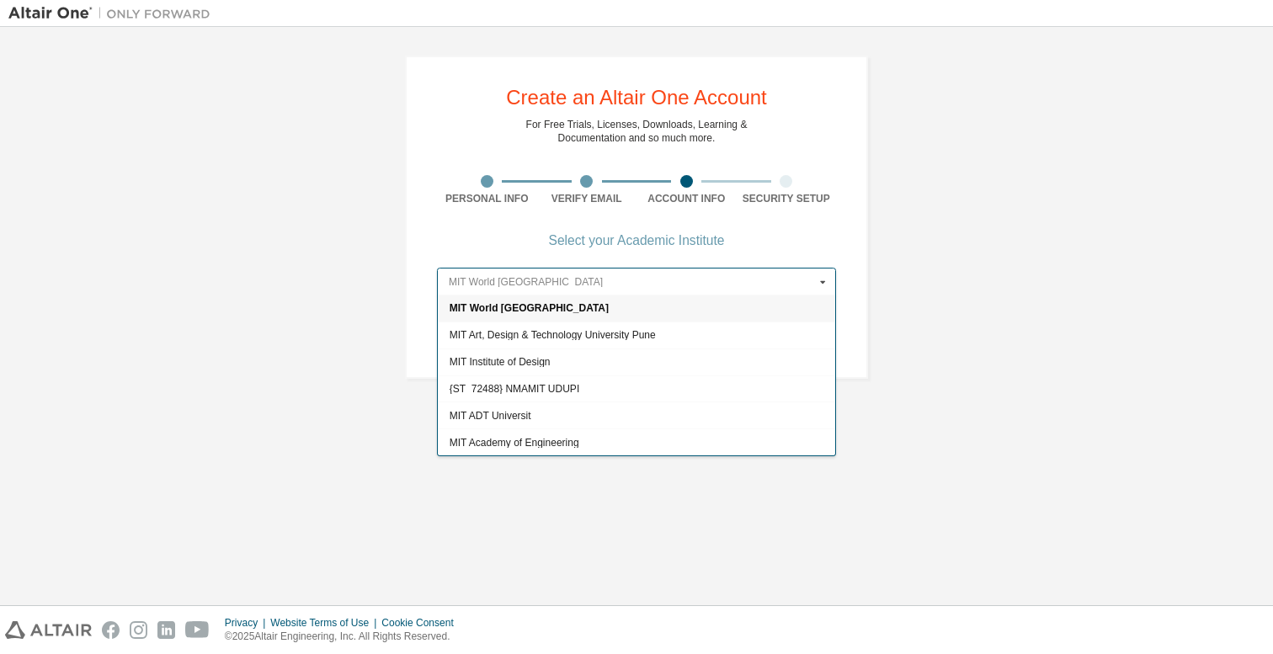
click at [586, 285] on input "text" at bounding box center [637, 282] width 397 height 26
click at [565, 308] on span "MIT World [GEOGRAPHIC_DATA]" at bounding box center [636, 309] width 375 height 10
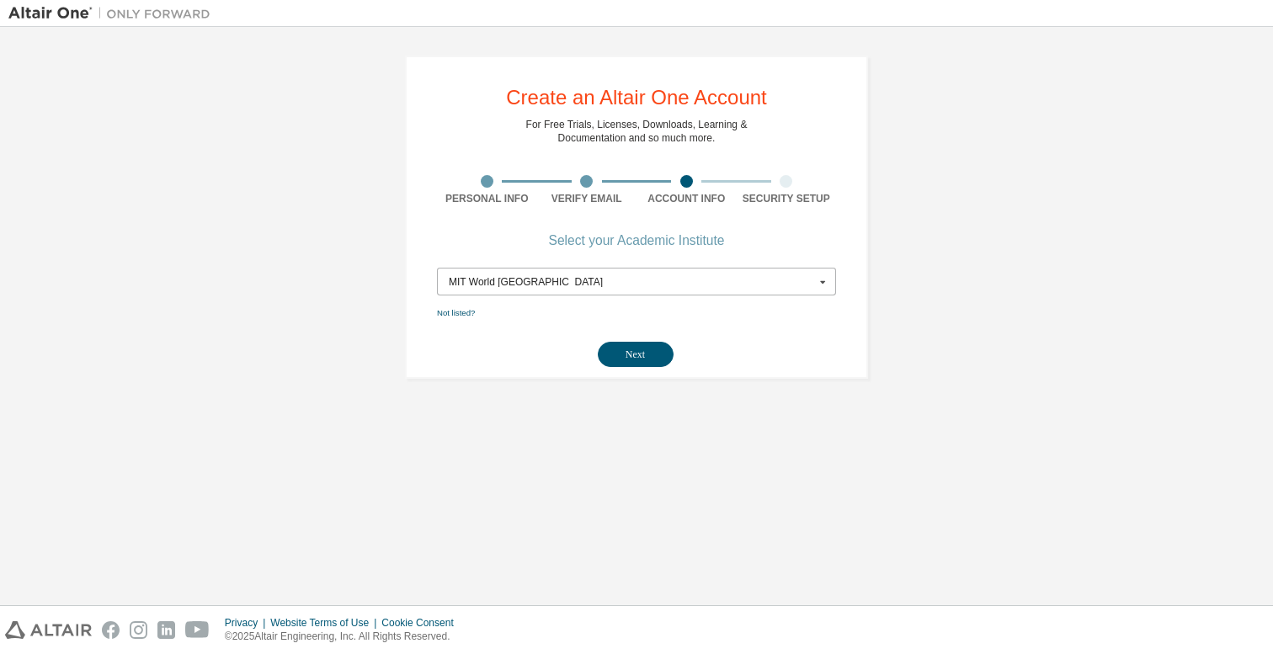
click at [641, 275] on input "text" at bounding box center [637, 282] width 397 height 26
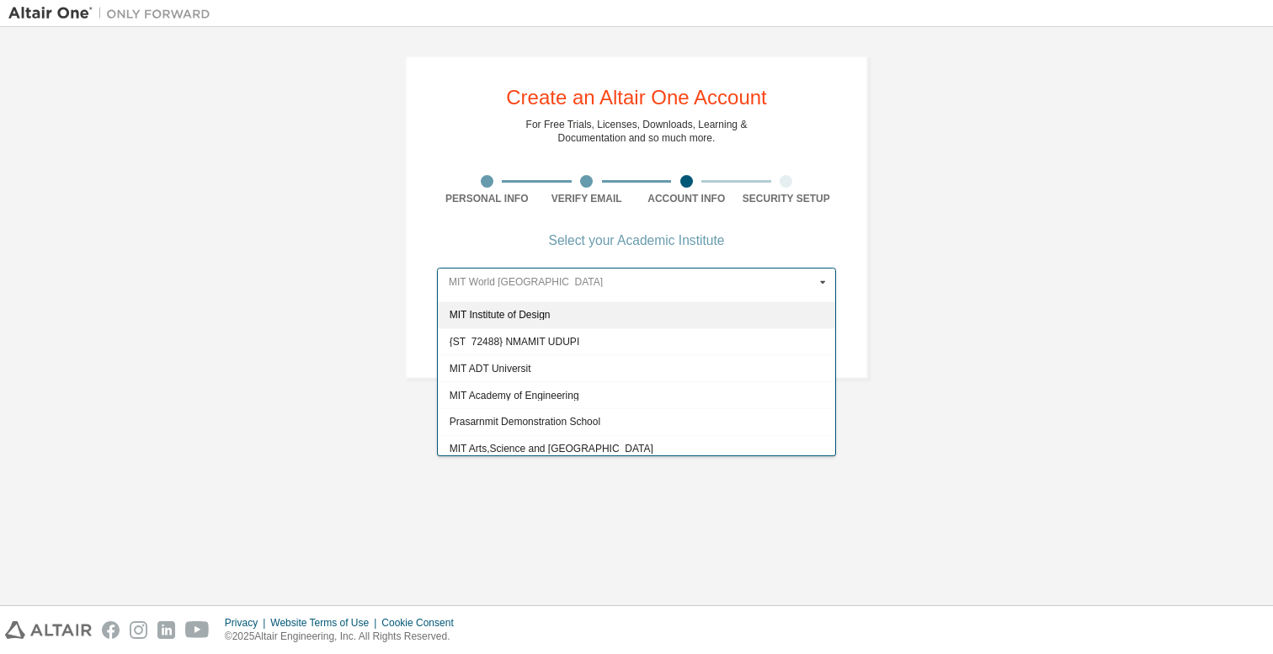
scroll to position [53, 0]
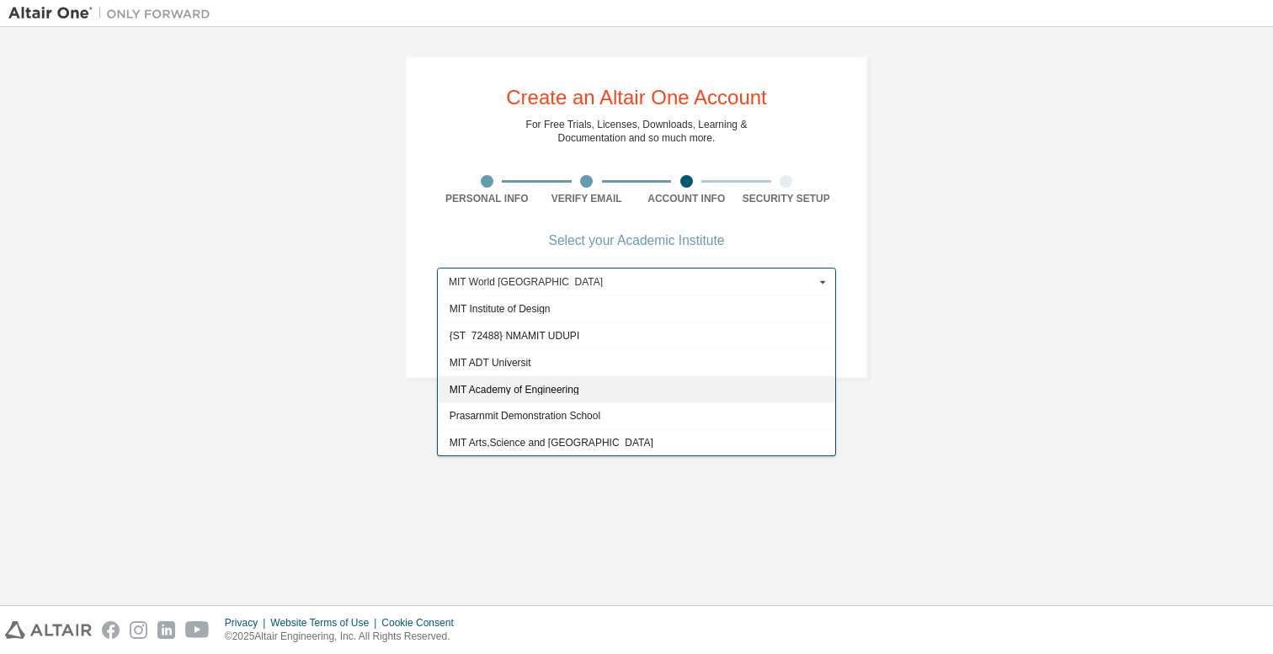
click at [560, 396] on div "MIT Academy of Engineering" at bounding box center [636, 388] width 397 height 27
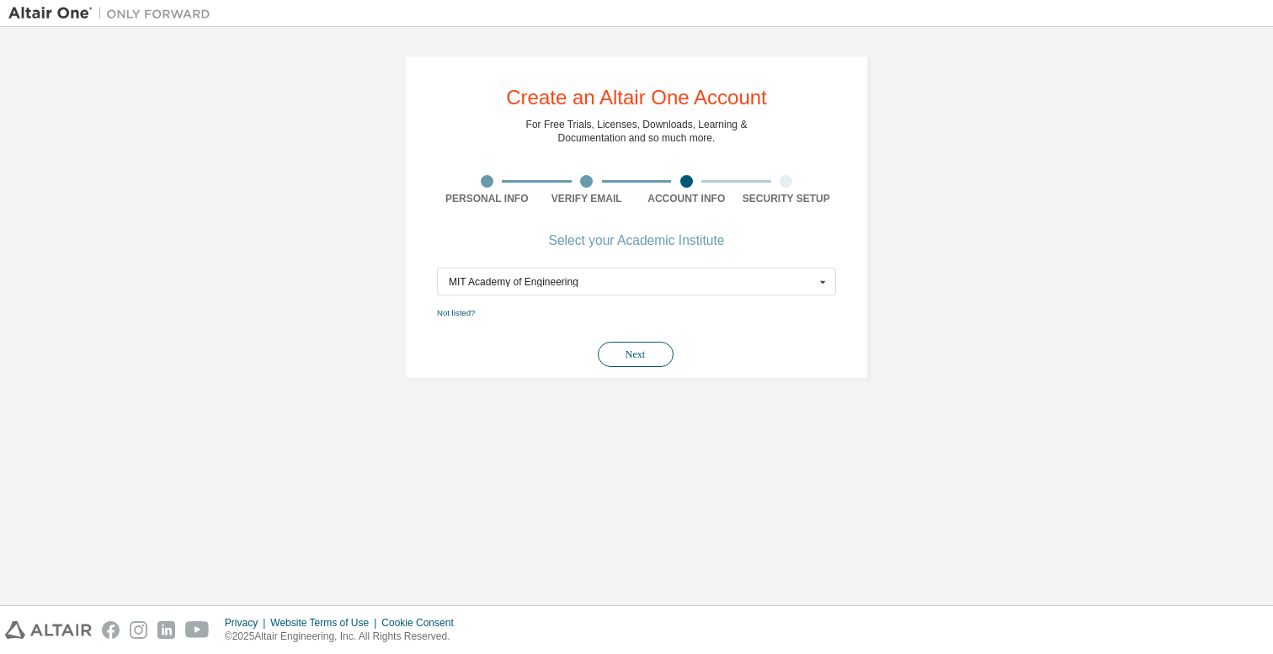
click at [616, 359] on button "Next" at bounding box center [636, 354] width 76 height 25
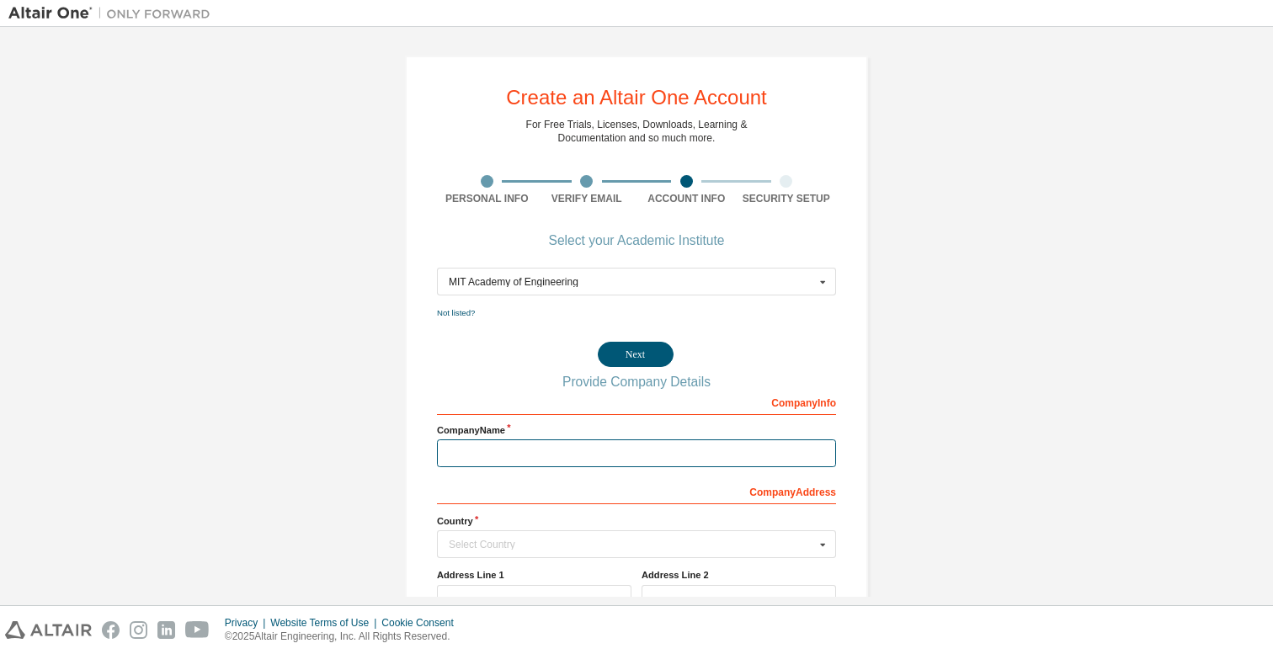
click at [518, 460] on input "text" at bounding box center [636, 453] width 399 height 28
